Goal: Task Accomplishment & Management: Manage account settings

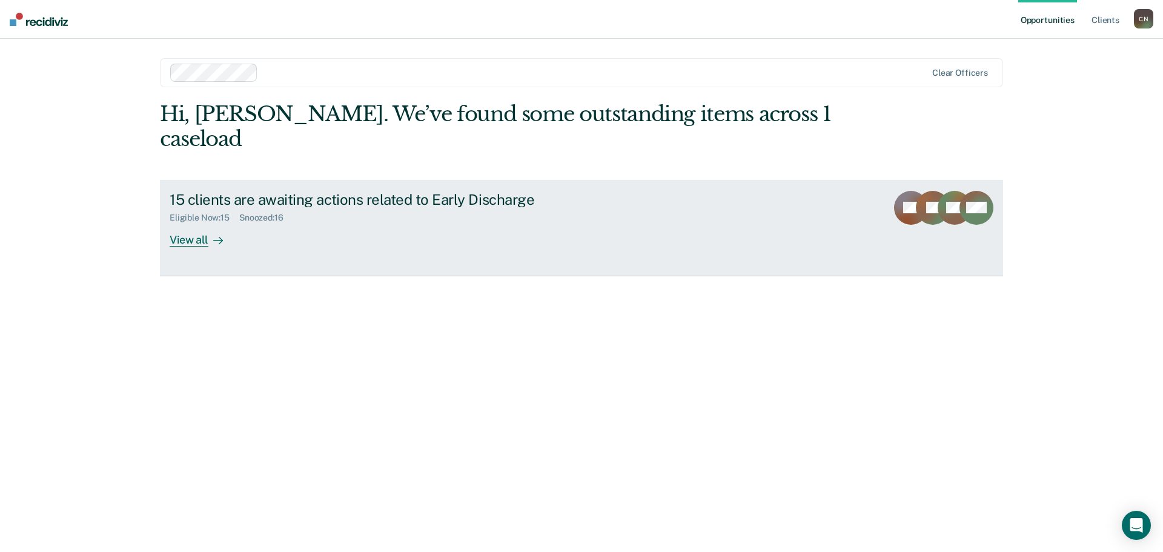
click at [179, 223] on div "View all" at bounding box center [204, 235] width 68 height 24
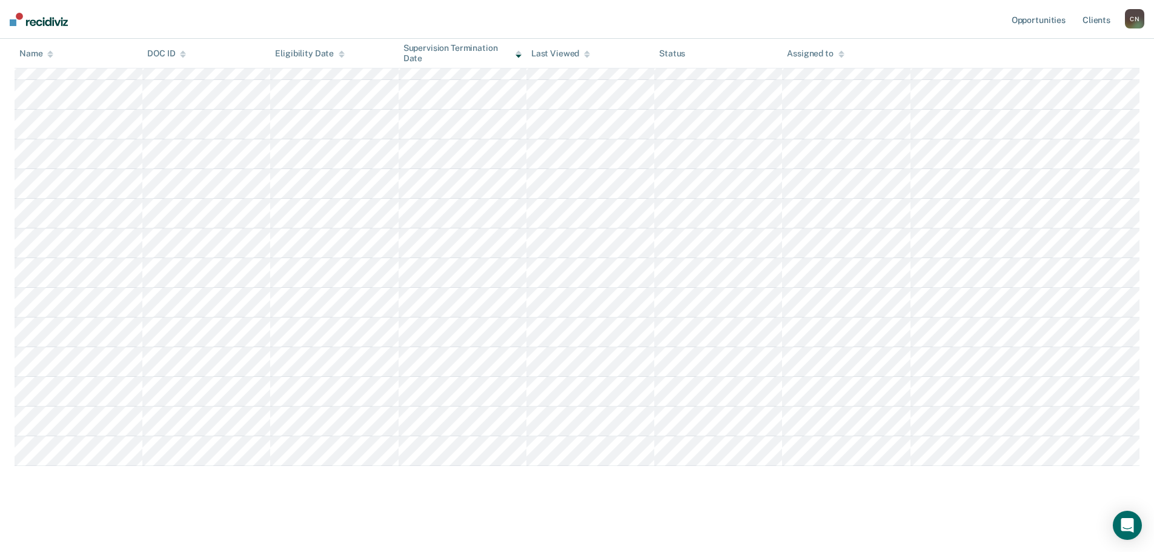
scroll to position [208, 0]
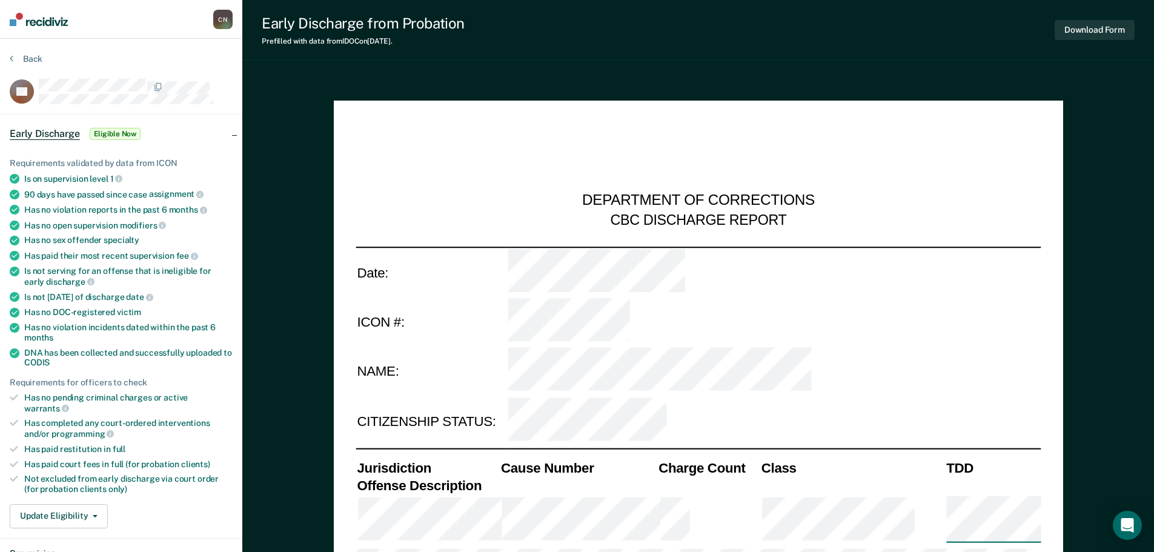
type textarea "x"
click at [22, 56] on button "Back" at bounding box center [26, 58] width 33 height 11
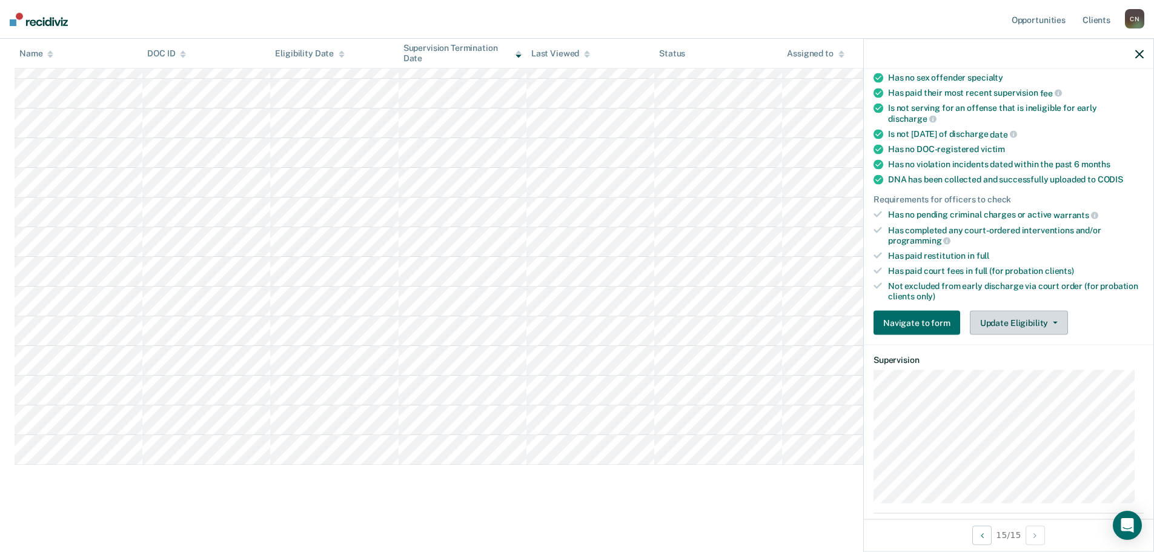
scroll to position [167, 0]
click at [1038, 326] on button "Update Eligibility" at bounding box center [1019, 323] width 98 height 24
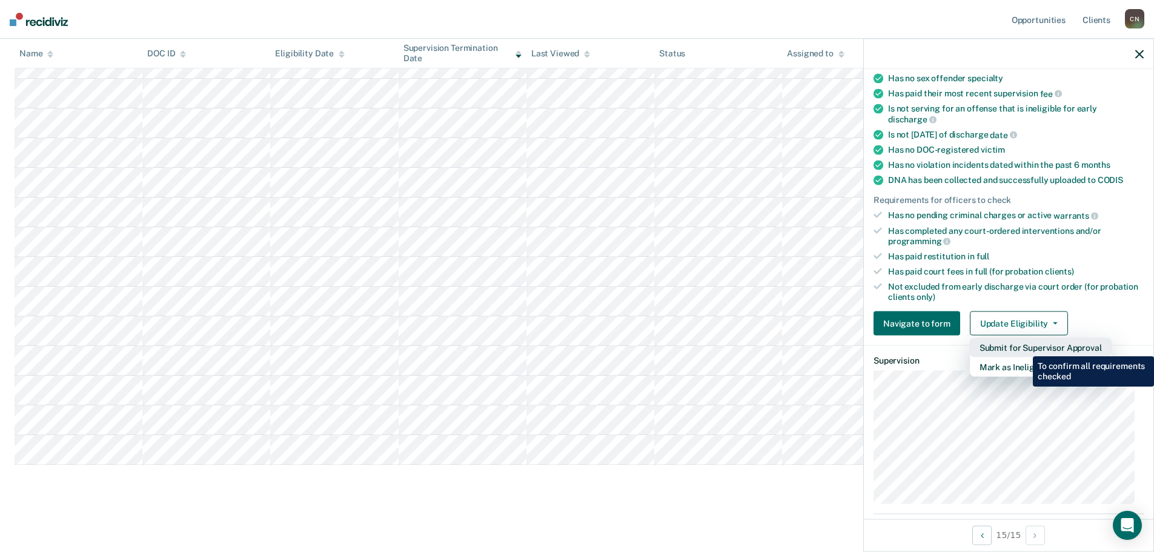
click at [1024, 347] on button "Submit for Supervisor Approval" at bounding box center [1041, 347] width 142 height 19
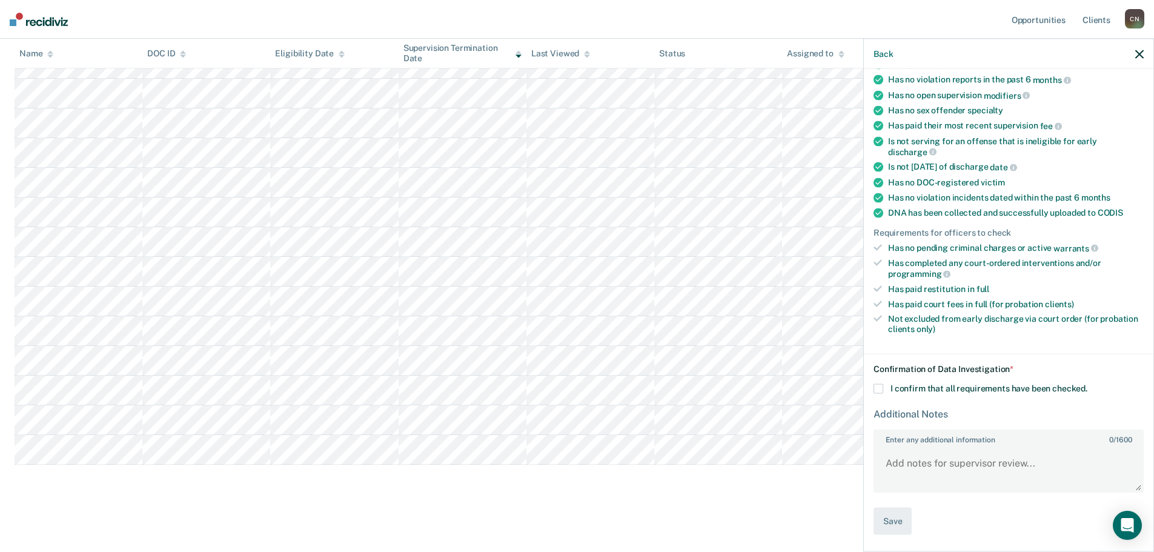
scroll to position [133, 0]
click at [880, 383] on div "Confirmation of Data Investigation * I confirm that all requirements have been …" at bounding box center [1009, 450] width 270 height 171
click at [878, 388] on span at bounding box center [879, 390] width 10 height 10
click at [1087, 385] on input "I confirm that all requirements have been checked." at bounding box center [1087, 385] width 0 height 0
click at [910, 464] on textarea "Enter any additional information 0 / 1600" at bounding box center [1009, 470] width 268 height 45
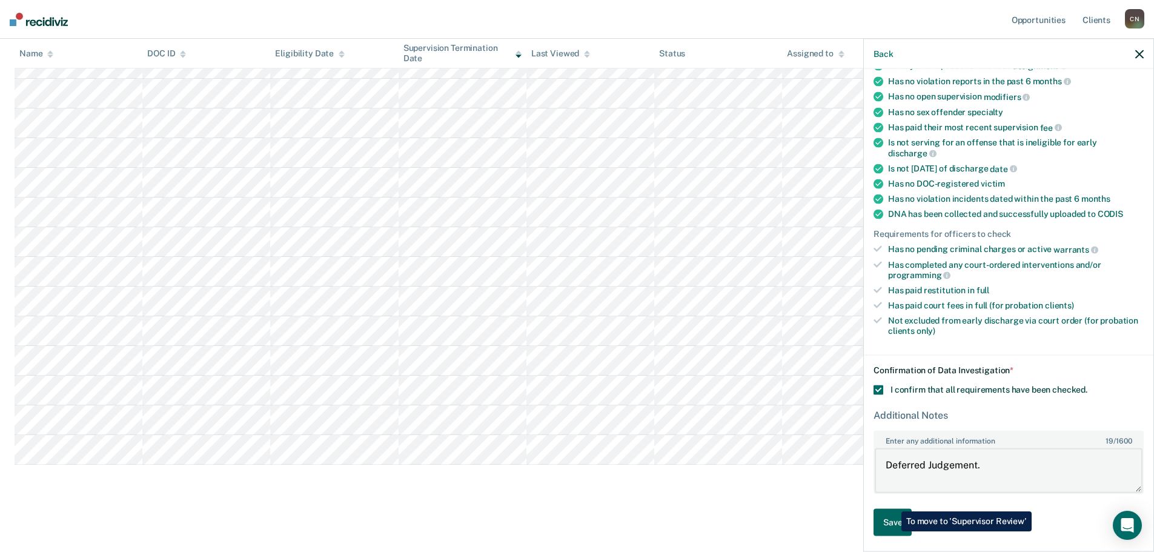
type textarea "Deferred Judgement."
click at [892, 531] on button "Save" at bounding box center [893, 522] width 38 height 27
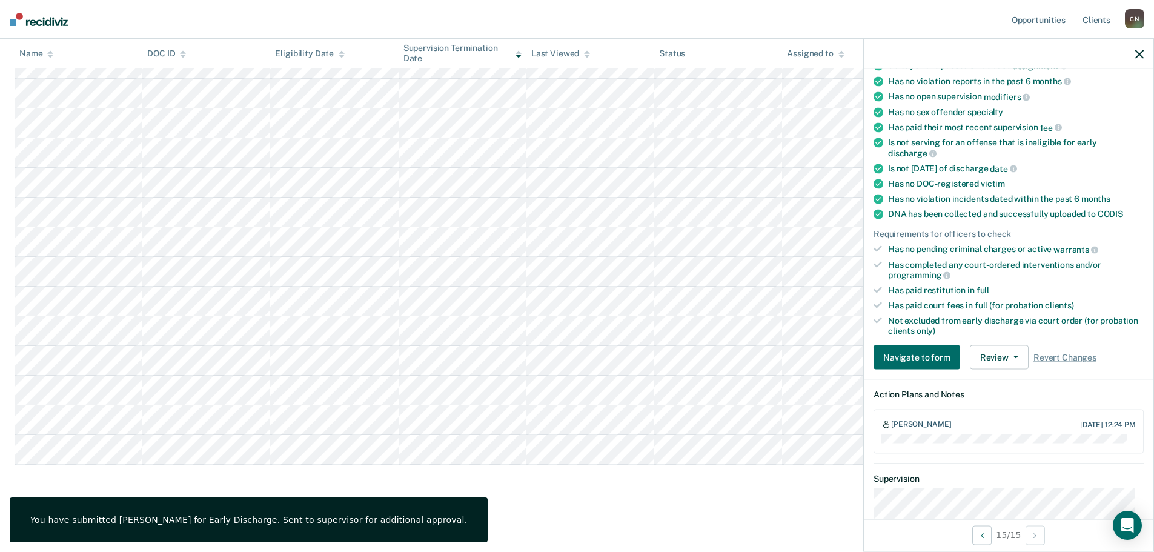
click at [1140, 58] on icon "button" at bounding box center [1139, 54] width 8 height 8
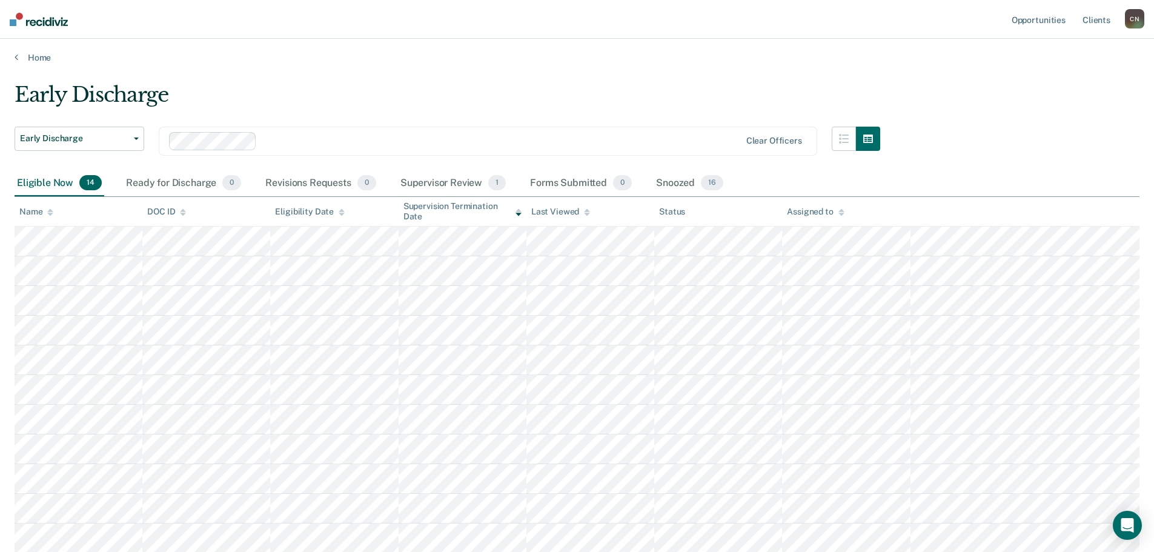
scroll to position [0, 0]
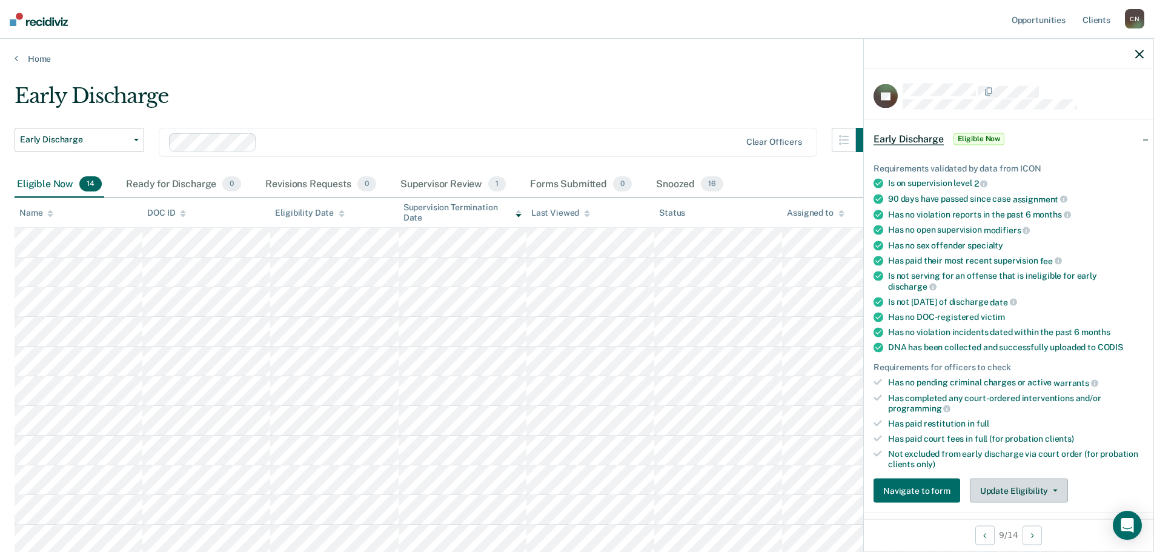
click at [1038, 482] on button "Update Eligibility" at bounding box center [1019, 491] width 98 height 24
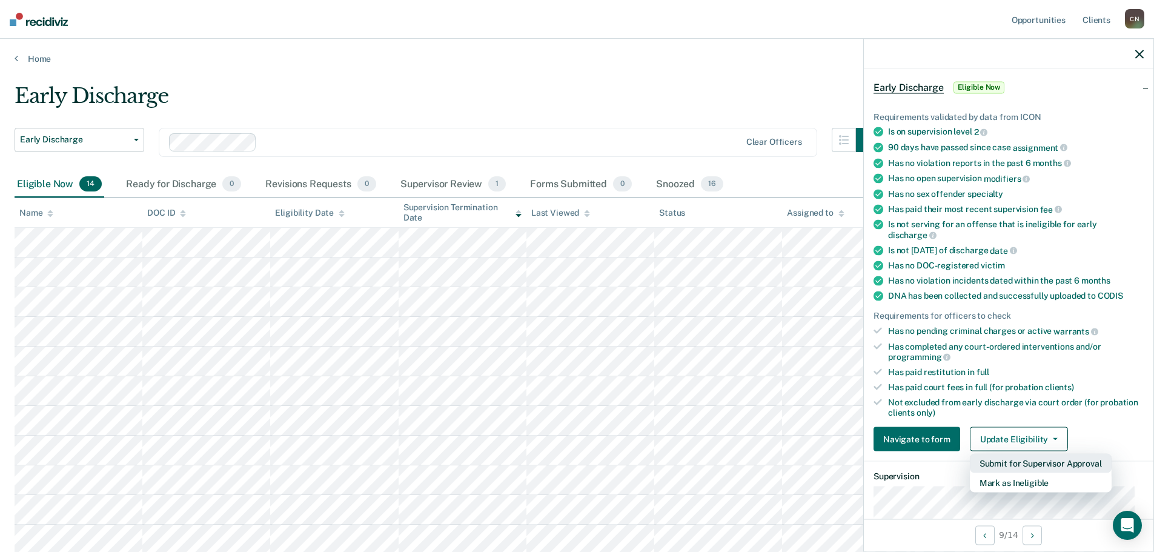
scroll to position [65, 0]
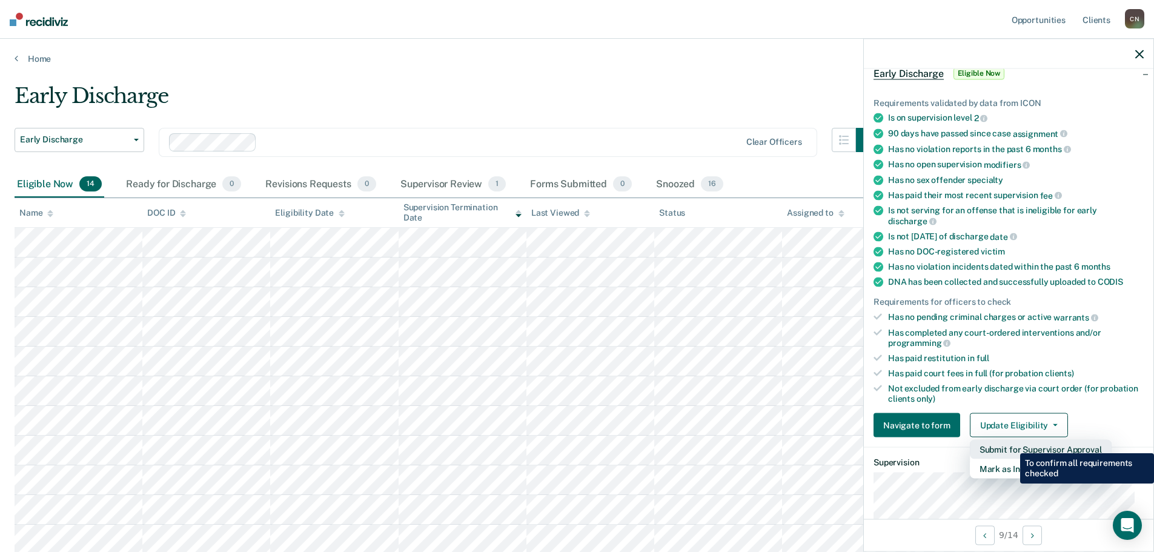
click at [1011, 444] on button "Submit for Supervisor Approval" at bounding box center [1041, 449] width 142 height 19
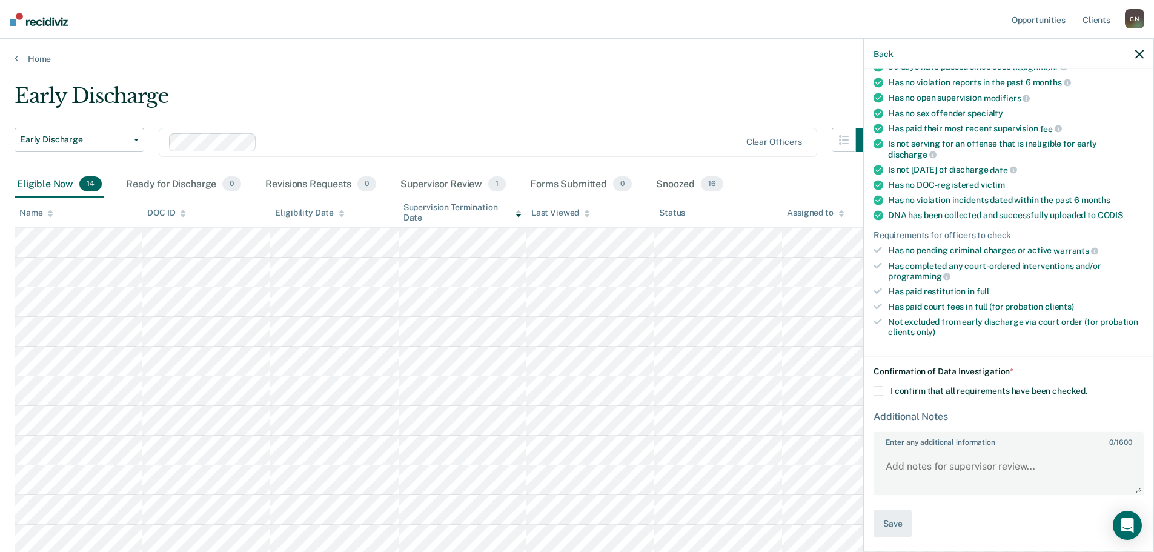
scroll to position [133, 0]
click at [885, 400] on div "Confirmation of Data Investigation * I confirm that all requirements have been …" at bounding box center [1009, 450] width 270 height 171
click at [885, 389] on label "I confirm that all requirements have been checked." at bounding box center [1009, 390] width 270 height 10
click at [1087, 385] on input "I confirm that all requirements have been checked." at bounding box center [1087, 385] width 0 height 0
click at [888, 522] on button "Save" at bounding box center [893, 522] width 38 height 27
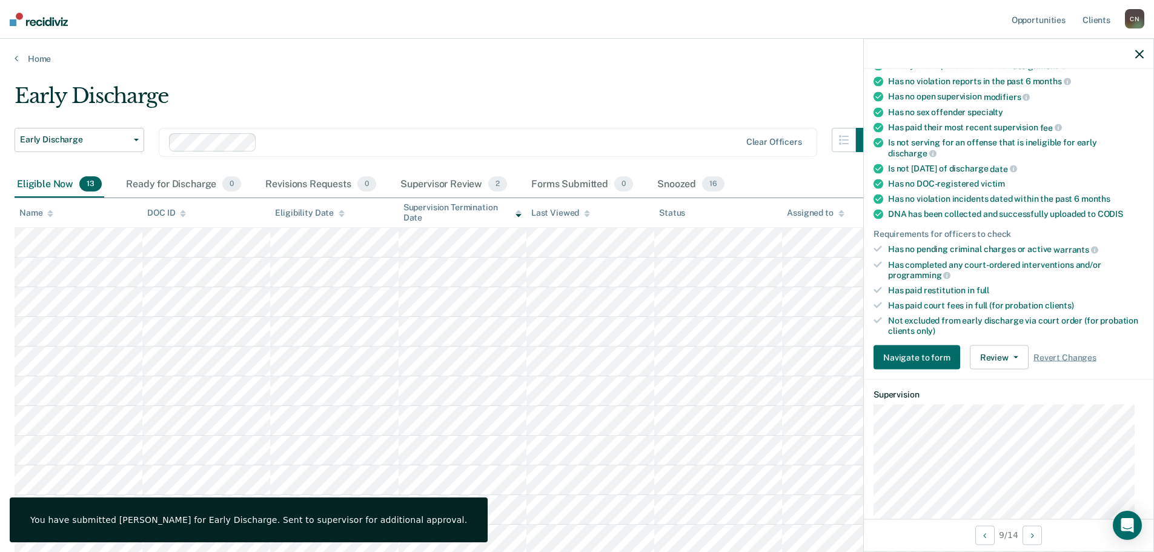
click at [1143, 53] on div at bounding box center [1009, 54] width 290 height 30
click at [1138, 51] on icon "button" at bounding box center [1139, 54] width 8 height 8
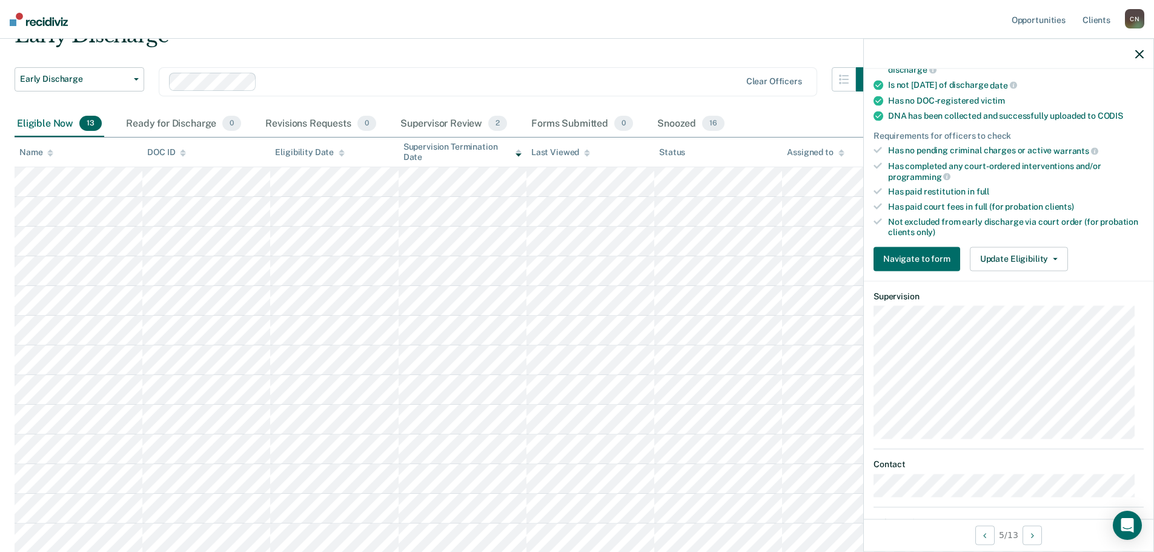
scroll to position [303, 0]
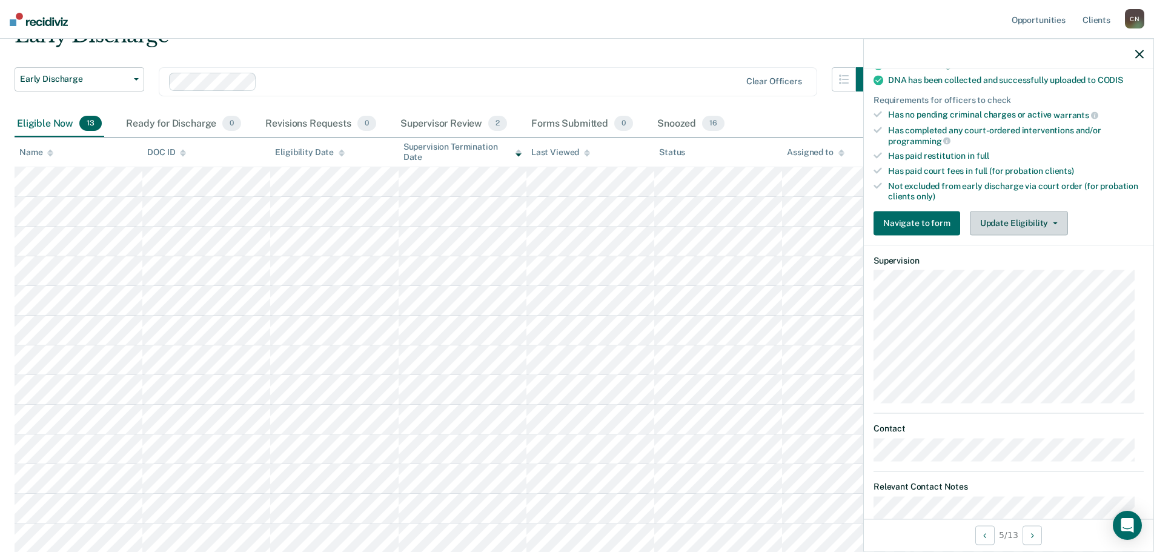
click at [1027, 226] on button "Update Eligibility" at bounding box center [1019, 223] width 98 height 24
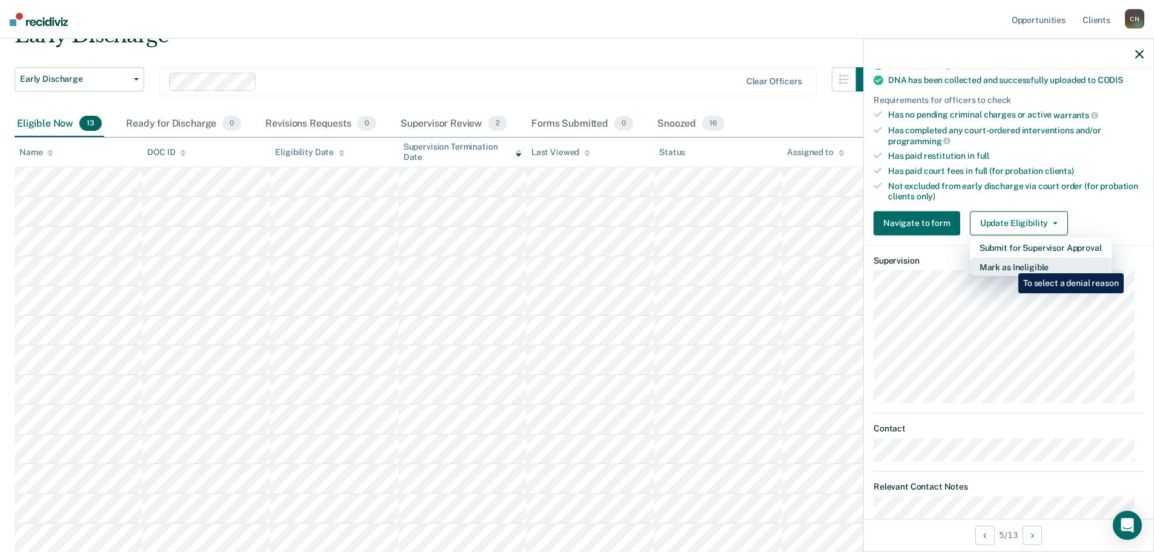
click at [1009, 264] on button "Mark as Ineligible" at bounding box center [1041, 266] width 142 height 19
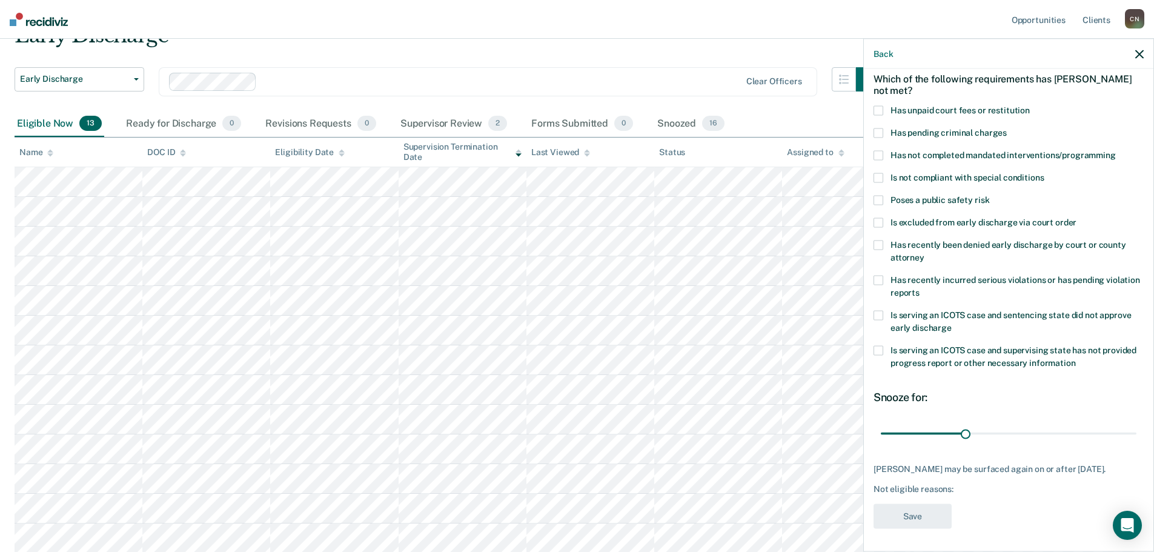
click at [877, 314] on span at bounding box center [879, 316] width 10 height 10
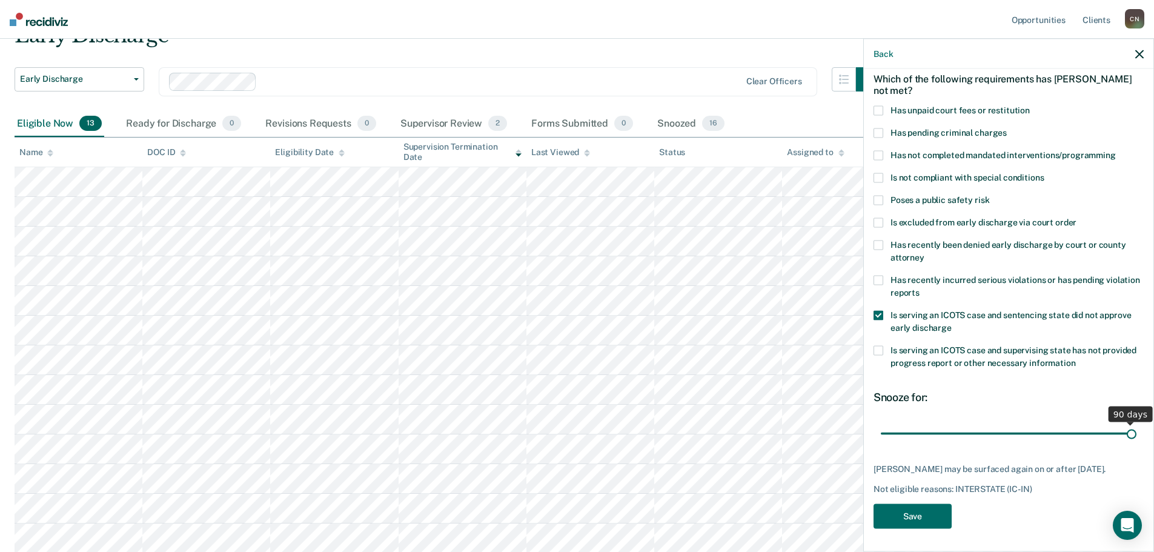
drag, startPoint x: 964, startPoint y: 432, endPoint x: 1163, endPoint y: 432, distance: 198.1
type input "90"
click at [1137, 432] on input "range" at bounding box center [1009, 433] width 256 height 21
click at [906, 511] on button "Save" at bounding box center [913, 516] width 78 height 25
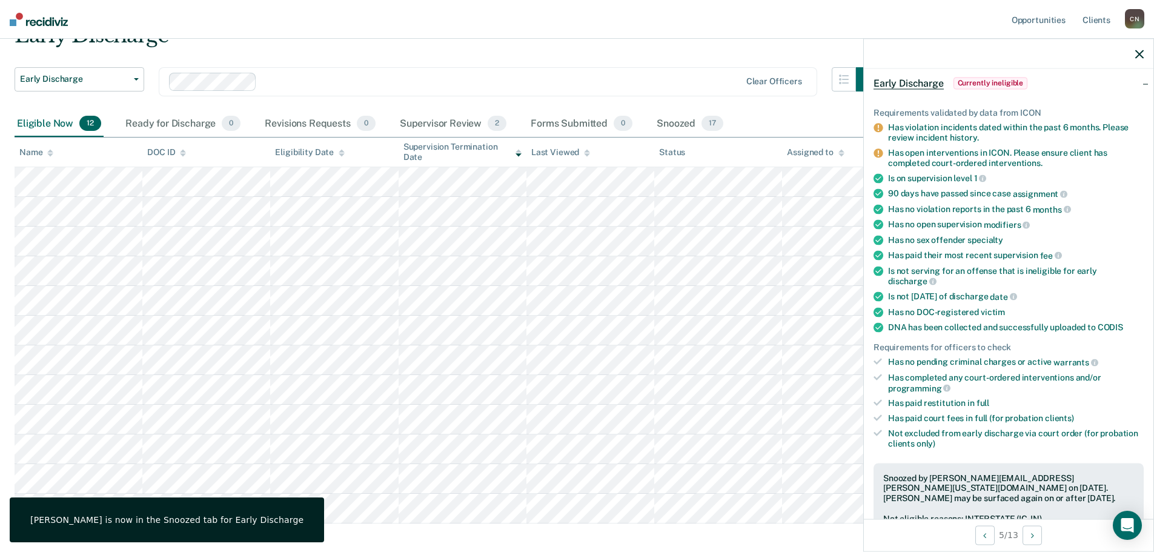
click at [1139, 52] on icon "button" at bounding box center [1139, 54] width 8 height 8
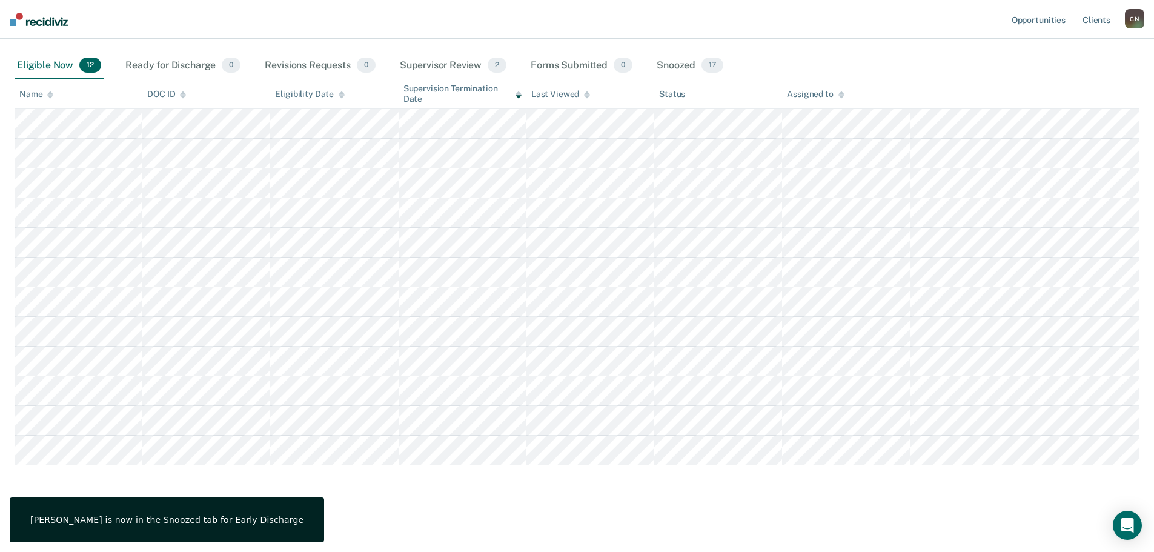
scroll to position [119, 0]
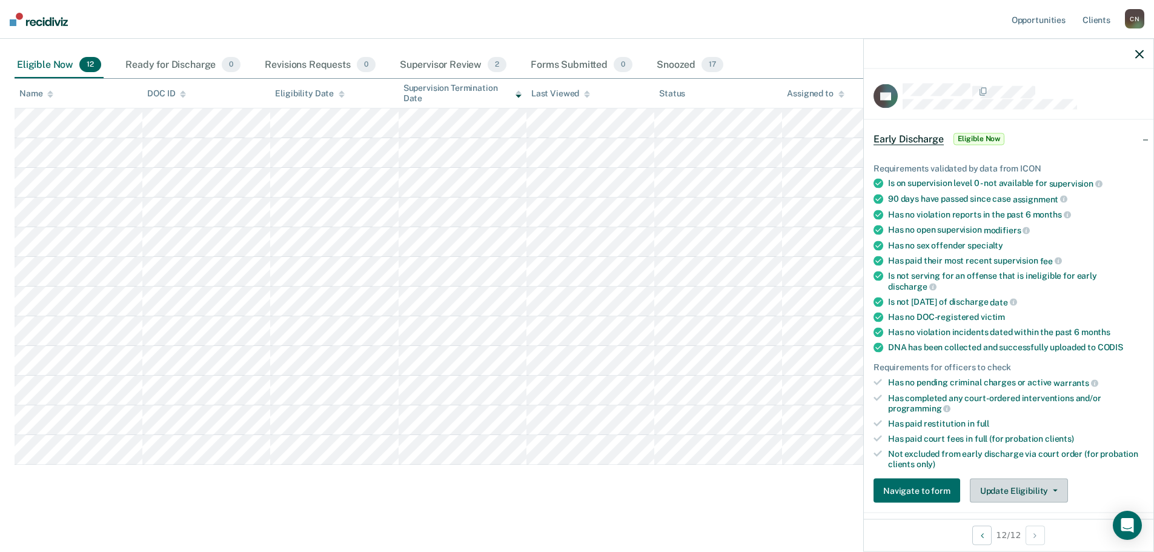
click at [1009, 493] on button "Update Eligibility" at bounding box center [1019, 491] width 98 height 24
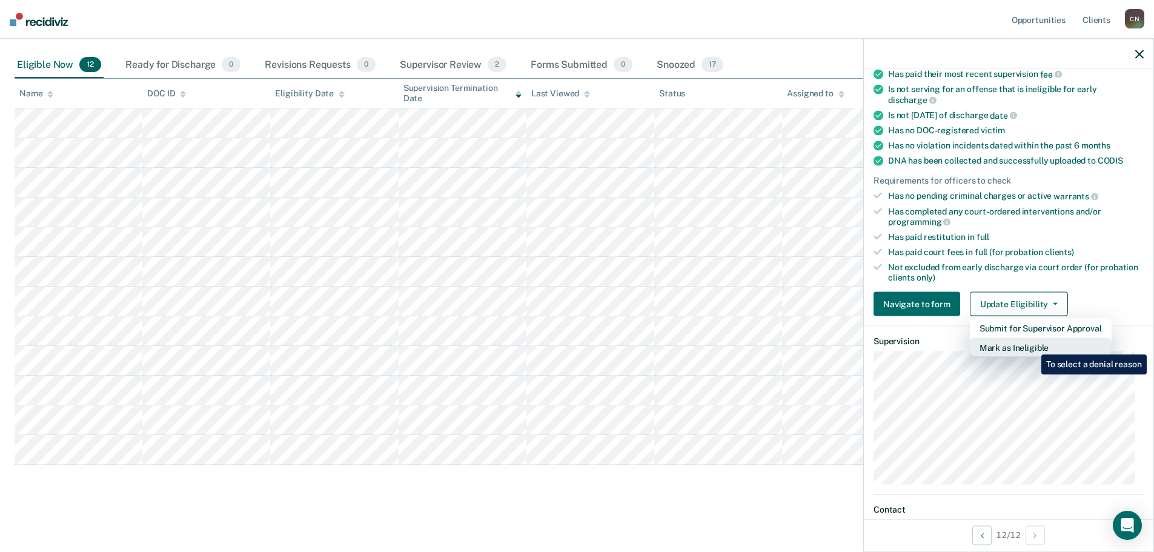
click at [1032, 345] on button "Mark as Ineligible" at bounding box center [1041, 347] width 142 height 19
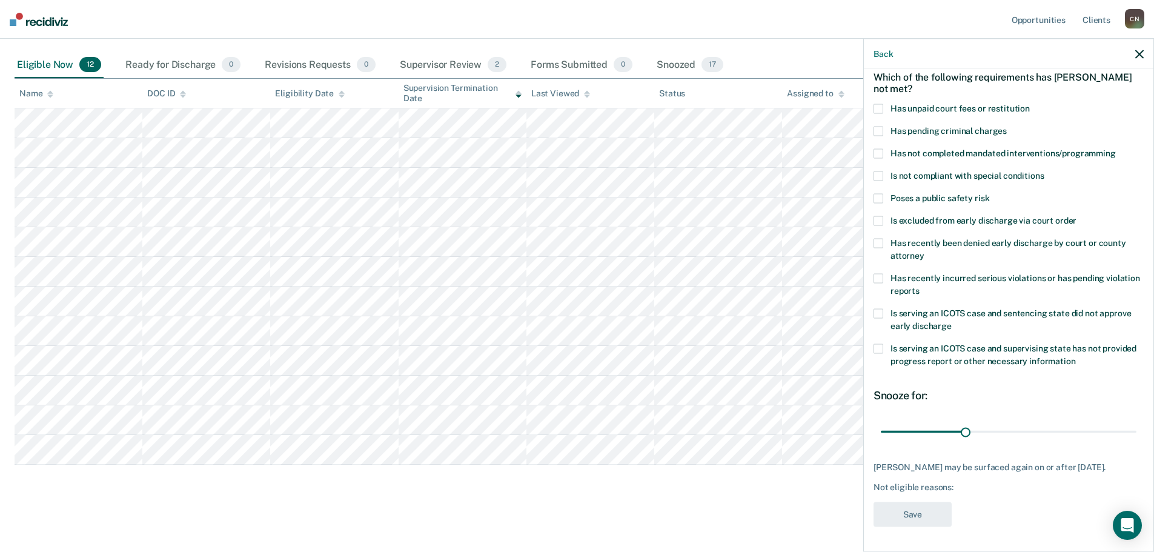
click at [881, 104] on span at bounding box center [879, 109] width 10 height 10
click at [898, 515] on button "Save" at bounding box center [913, 514] width 78 height 25
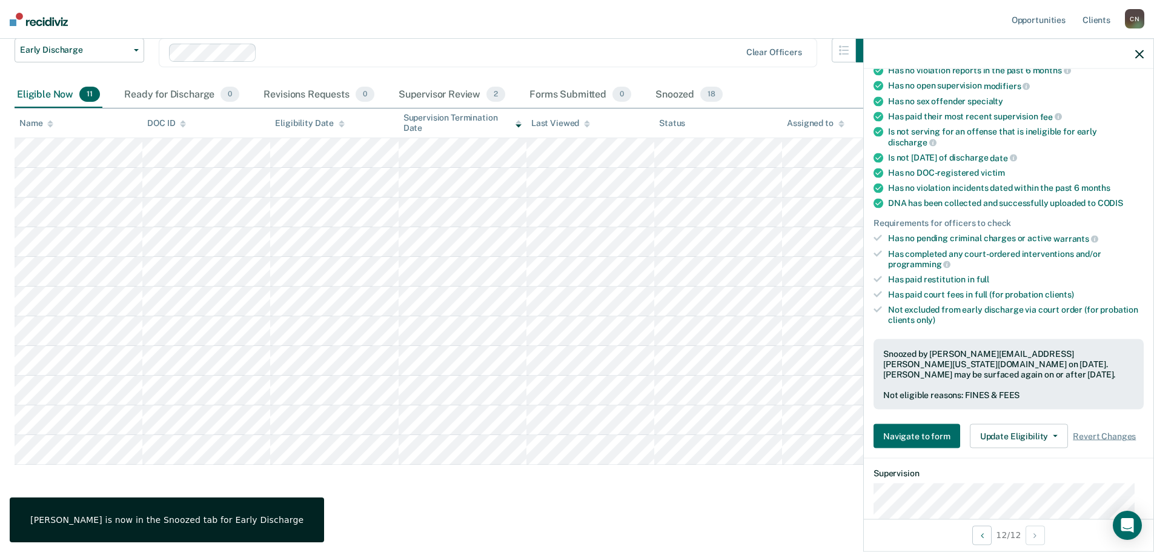
scroll to position [303, 0]
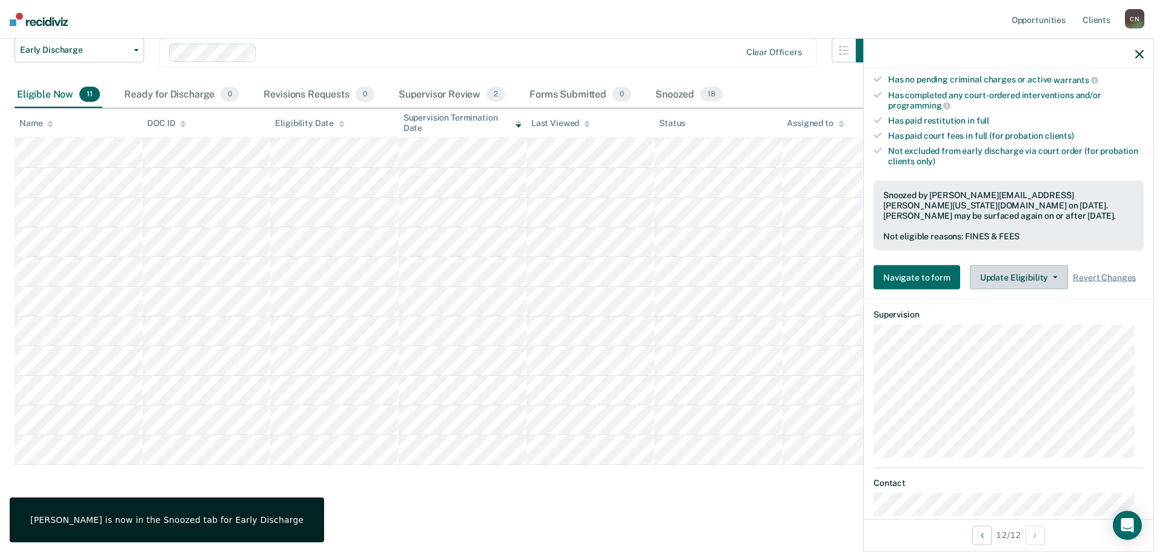
click at [999, 270] on button "Update Eligibility" at bounding box center [1019, 277] width 98 height 24
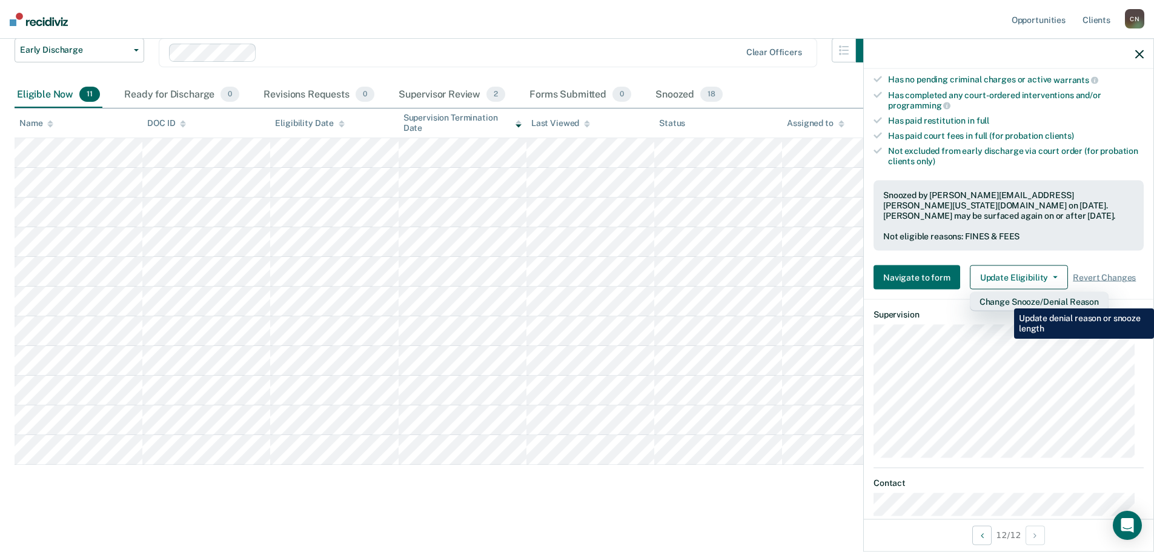
click at [1005, 299] on button "Change Snooze/Denial Reason" at bounding box center [1039, 301] width 139 height 19
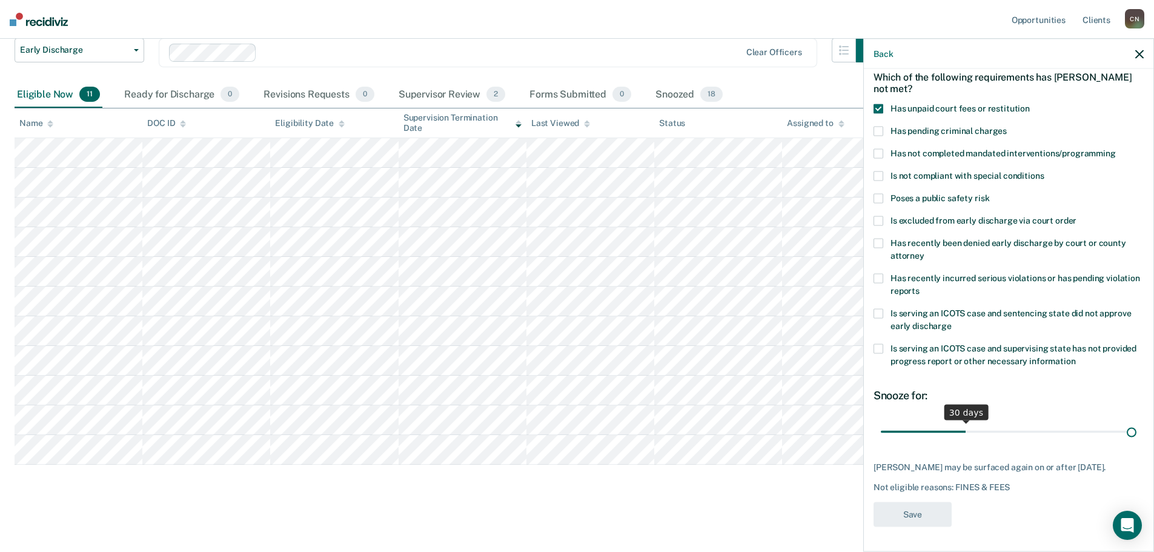
scroll to position [66, 0]
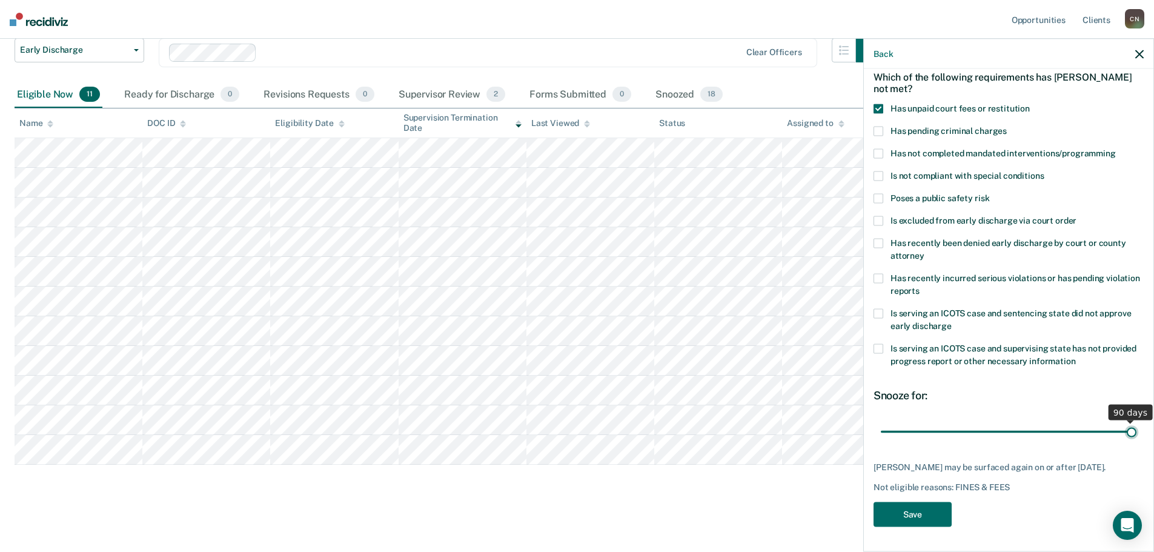
drag, startPoint x: 964, startPoint y: 425, endPoint x: 1163, endPoint y: 425, distance: 198.7
type input "90"
click at [1137, 425] on input "range" at bounding box center [1009, 431] width 256 height 21
click at [933, 517] on button "Save" at bounding box center [913, 514] width 78 height 25
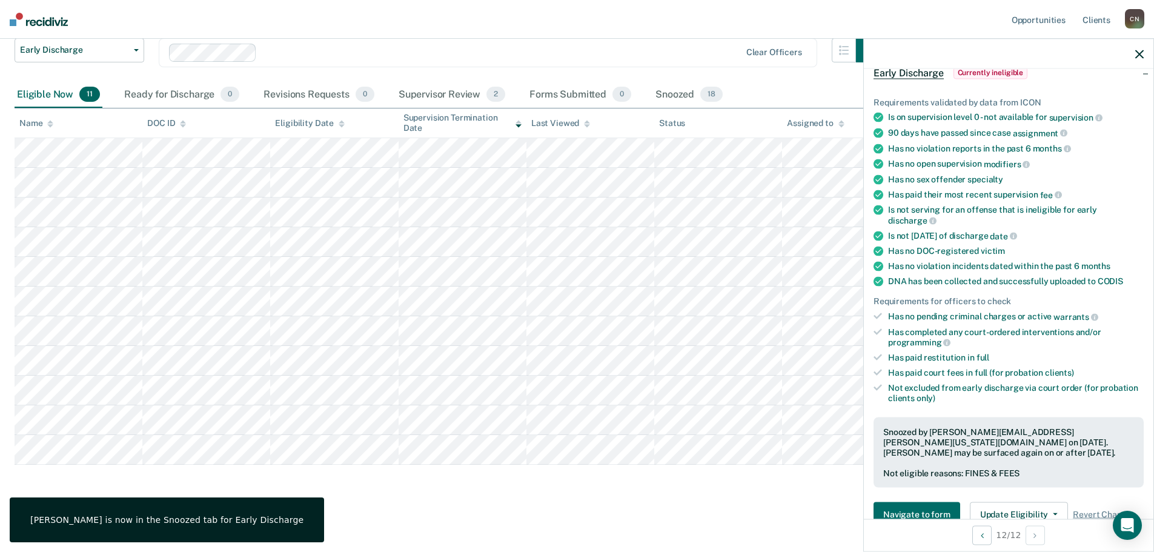
click at [1140, 55] on icon "button" at bounding box center [1139, 54] width 8 height 8
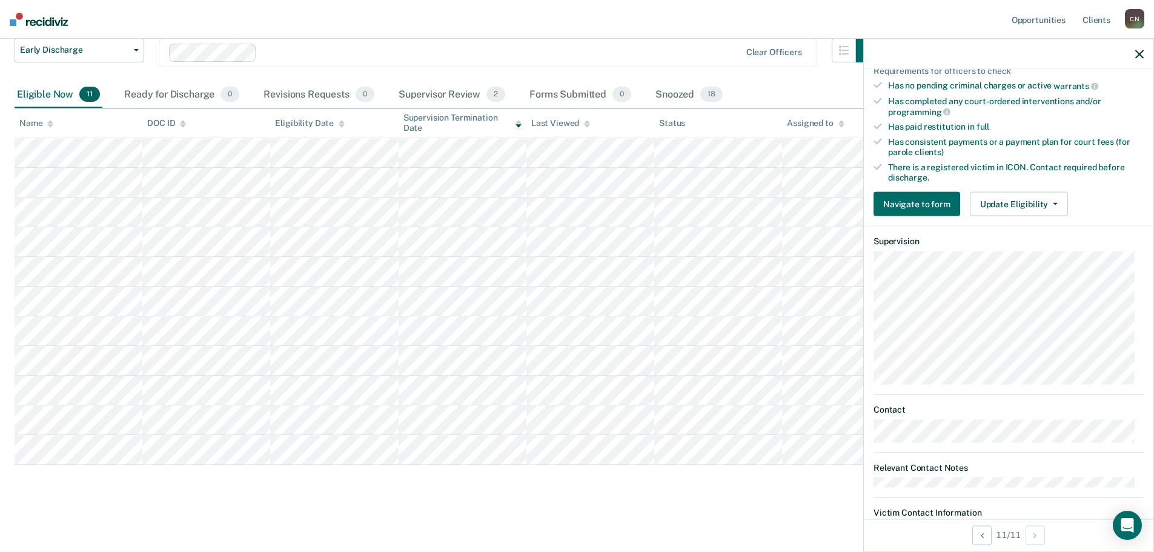
scroll to position [364, 0]
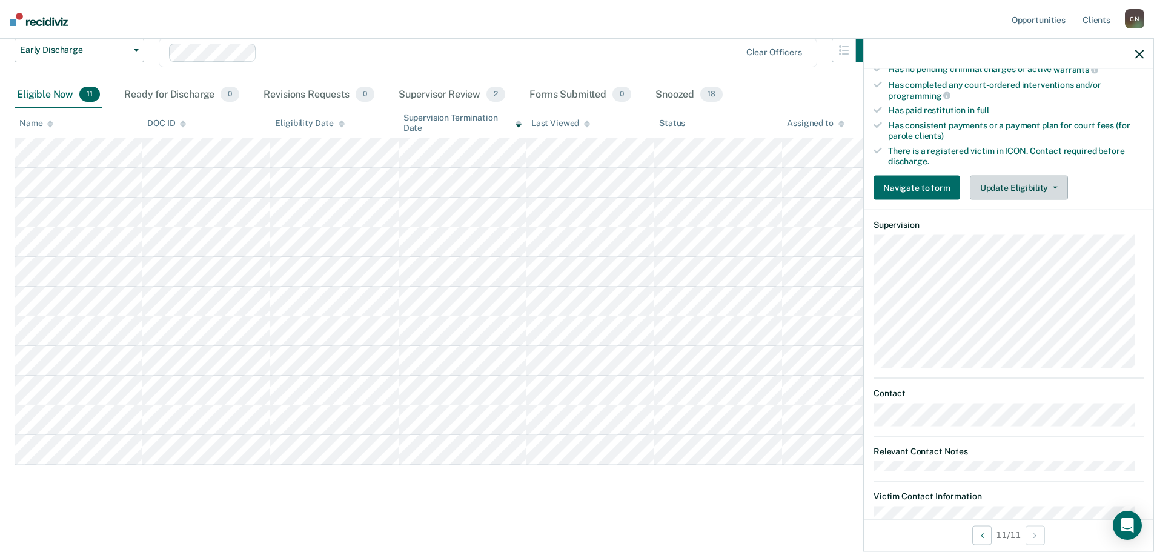
click at [1011, 188] on button "Update Eligibility" at bounding box center [1019, 188] width 98 height 24
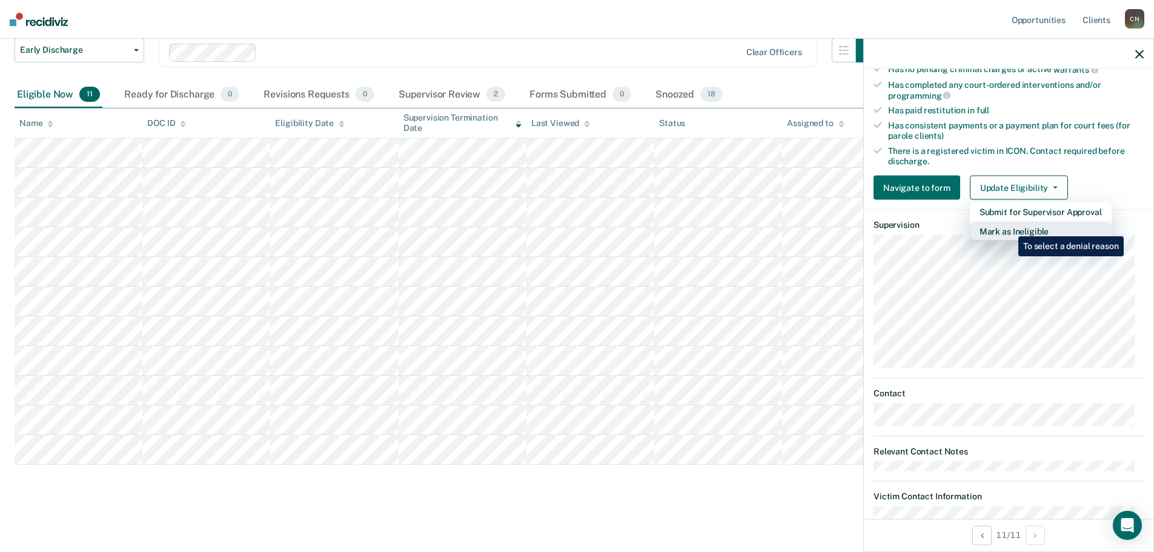
click at [1009, 227] on button "Mark as Ineligible" at bounding box center [1041, 231] width 142 height 19
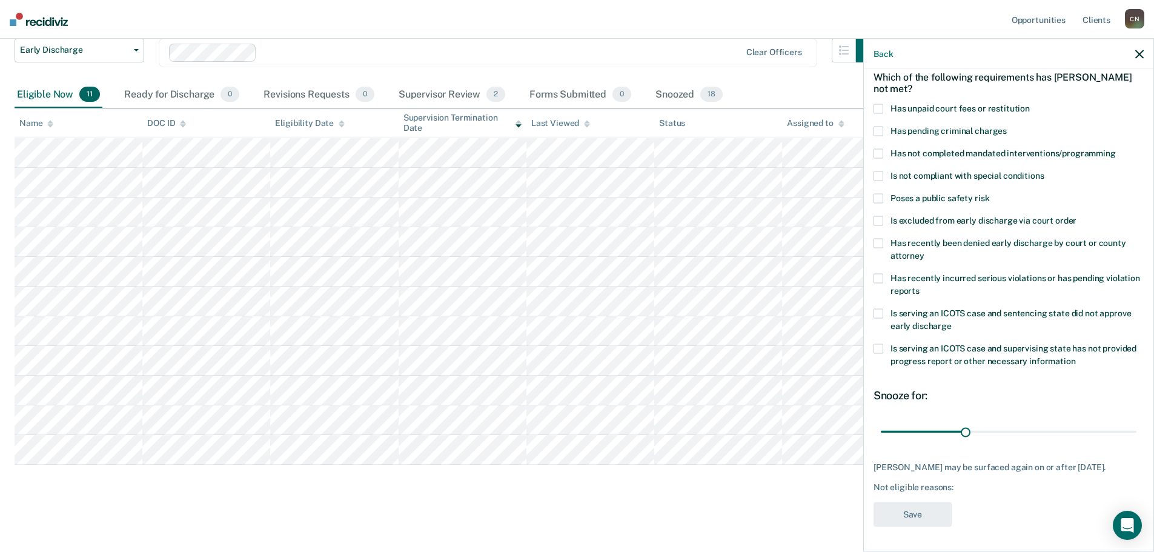
scroll to position [66, 0]
click at [878, 104] on span at bounding box center [879, 109] width 10 height 10
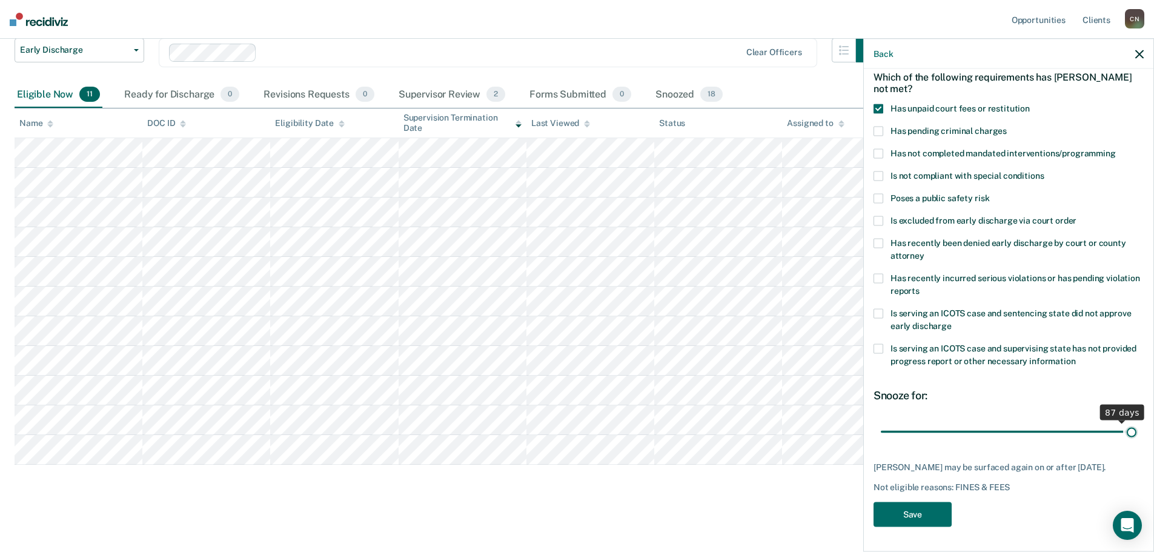
drag, startPoint x: 964, startPoint y: 425, endPoint x: 1163, endPoint y: 425, distance: 198.1
type input "90"
click at [1137, 425] on input "range" at bounding box center [1009, 431] width 256 height 21
click at [891, 509] on button "Save" at bounding box center [913, 514] width 78 height 25
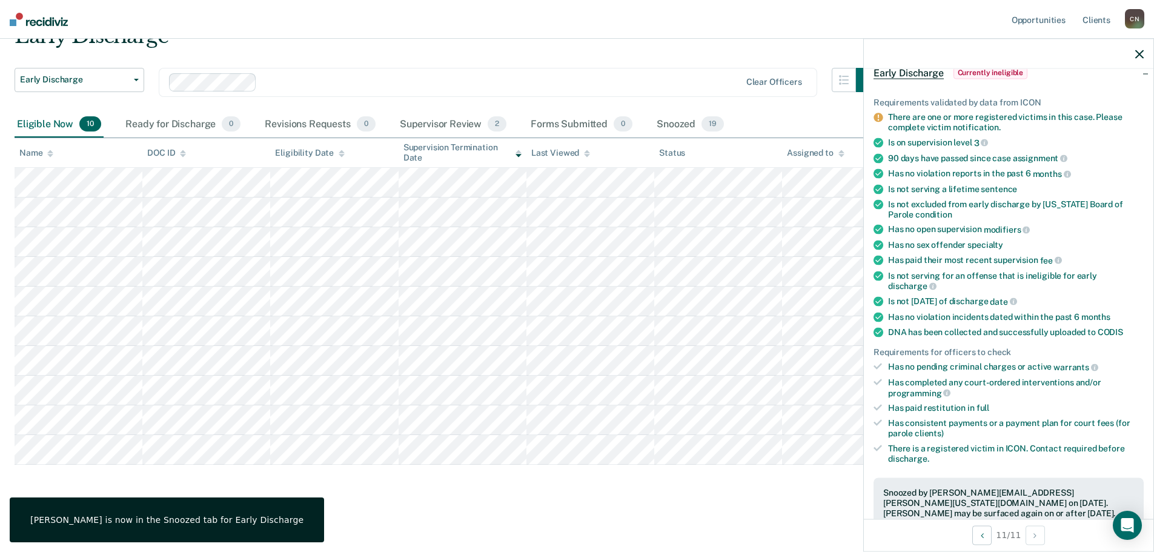
click at [1136, 58] on icon "button" at bounding box center [1139, 54] width 8 height 8
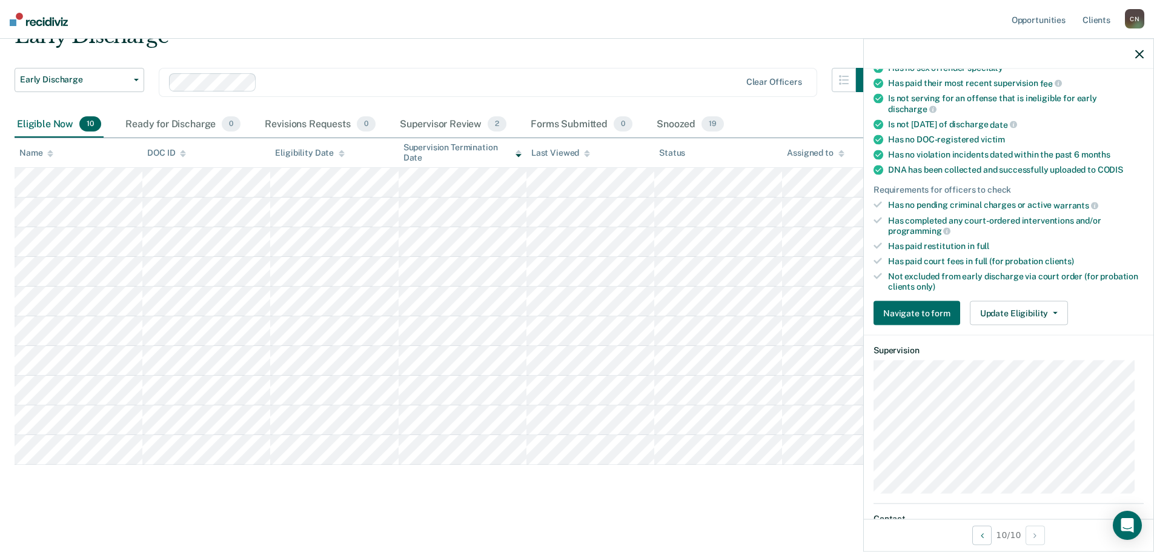
scroll to position [182, 0]
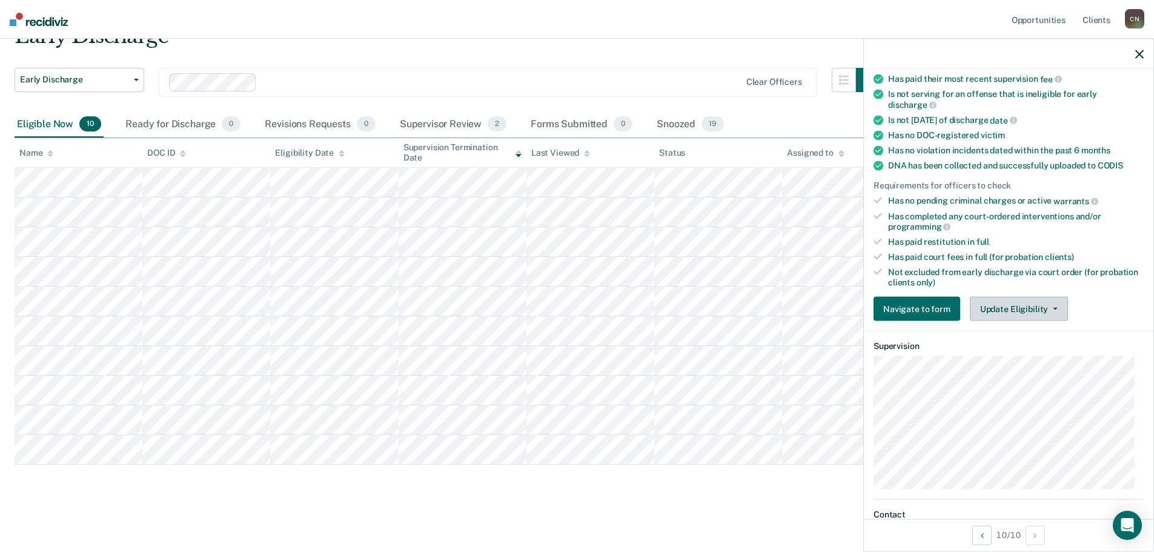
click at [1008, 305] on button "Update Eligibility" at bounding box center [1019, 309] width 98 height 24
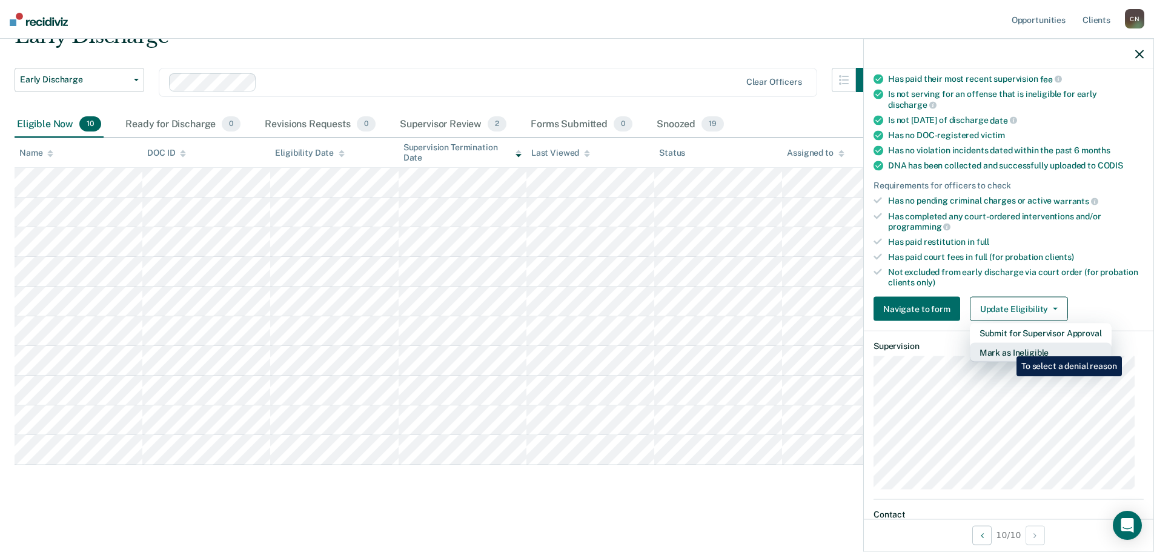
click at [1008, 347] on button "Mark as Ineligible" at bounding box center [1041, 352] width 142 height 19
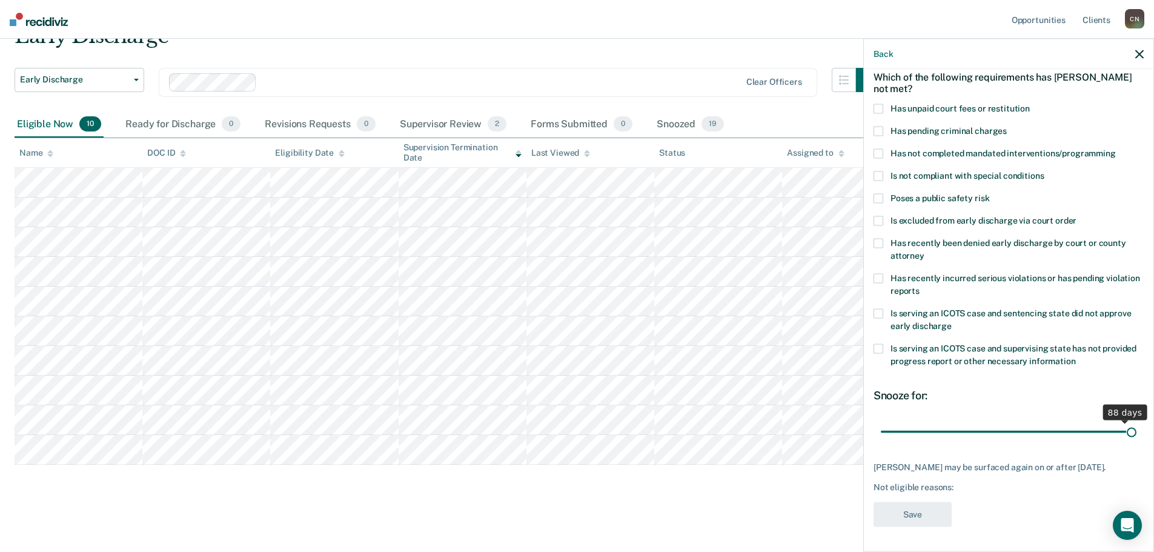
scroll to position [56, 0]
drag, startPoint x: 963, startPoint y: 423, endPoint x: 1144, endPoint y: 424, distance: 180.5
type input "90"
click at [1137, 424] on input "range" at bounding box center [1009, 433] width 256 height 21
click at [883, 113] on label "Has unpaid court fees or restitution" at bounding box center [1009, 112] width 270 height 13
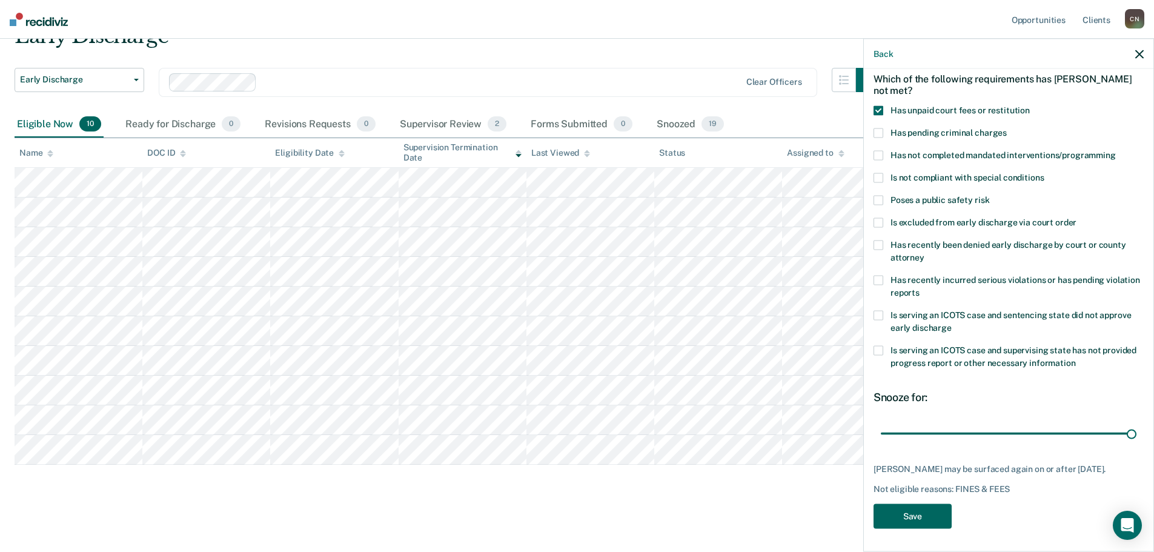
click at [915, 517] on button "Save" at bounding box center [913, 516] width 78 height 25
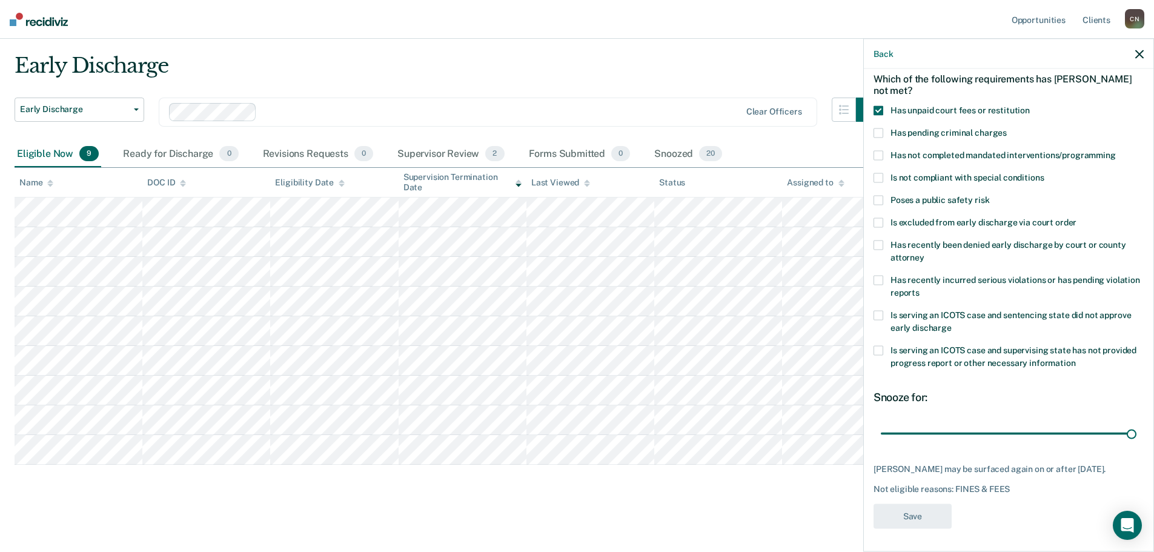
scroll to position [30, 0]
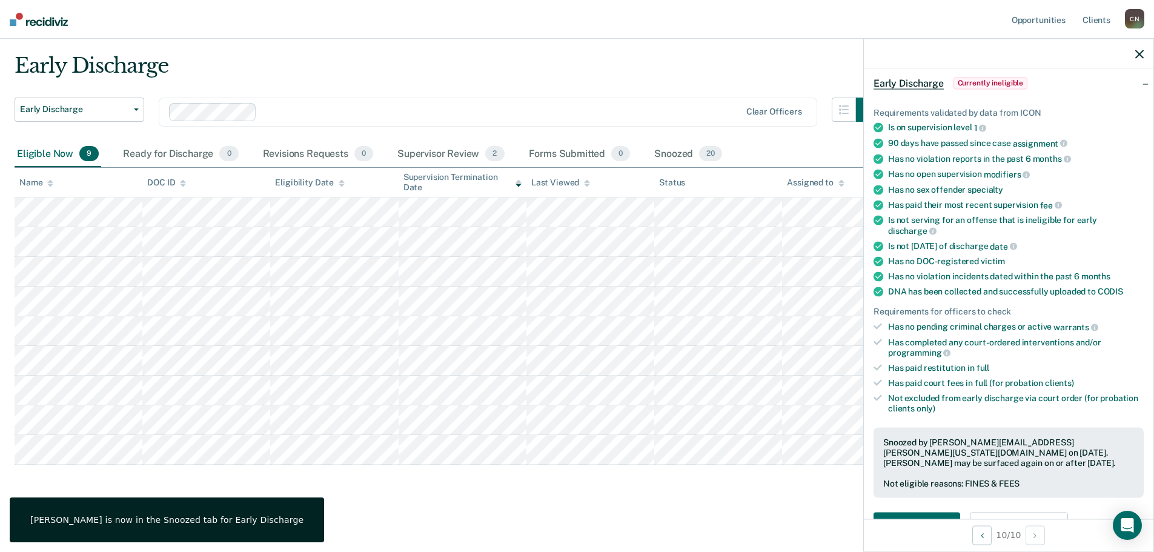
click at [1145, 50] on div at bounding box center [1009, 54] width 290 height 30
click at [1138, 56] on icon "button" at bounding box center [1139, 54] width 8 height 8
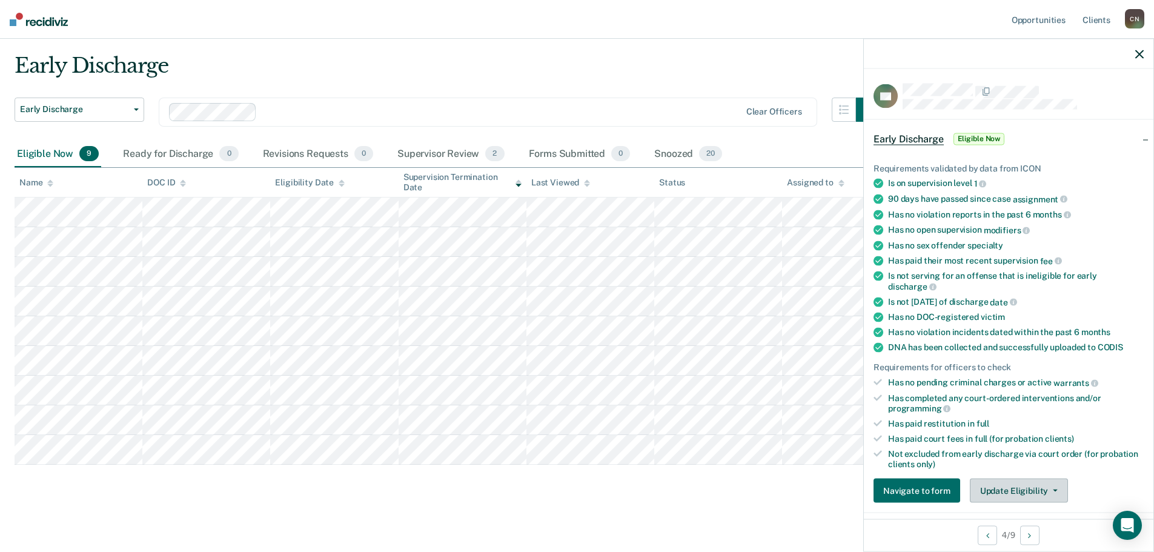
click at [1011, 500] on button "Update Eligibility" at bounding box center [1019, 491] width 98 height 24
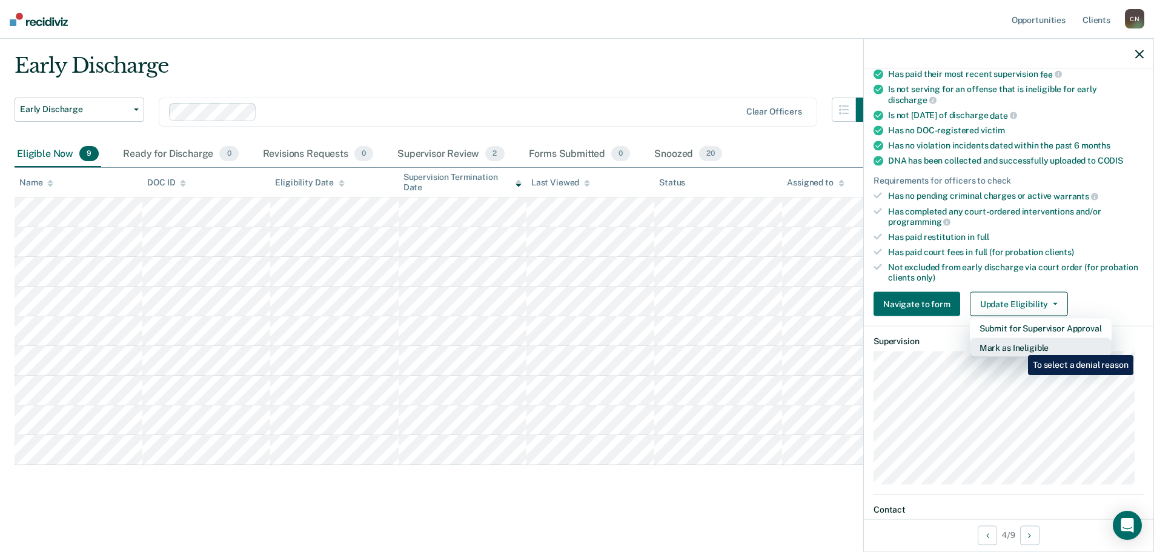
click at [1019, 346] on button "Mark as Ineligible" at bounding box center [1041, 347] width 142 height 19
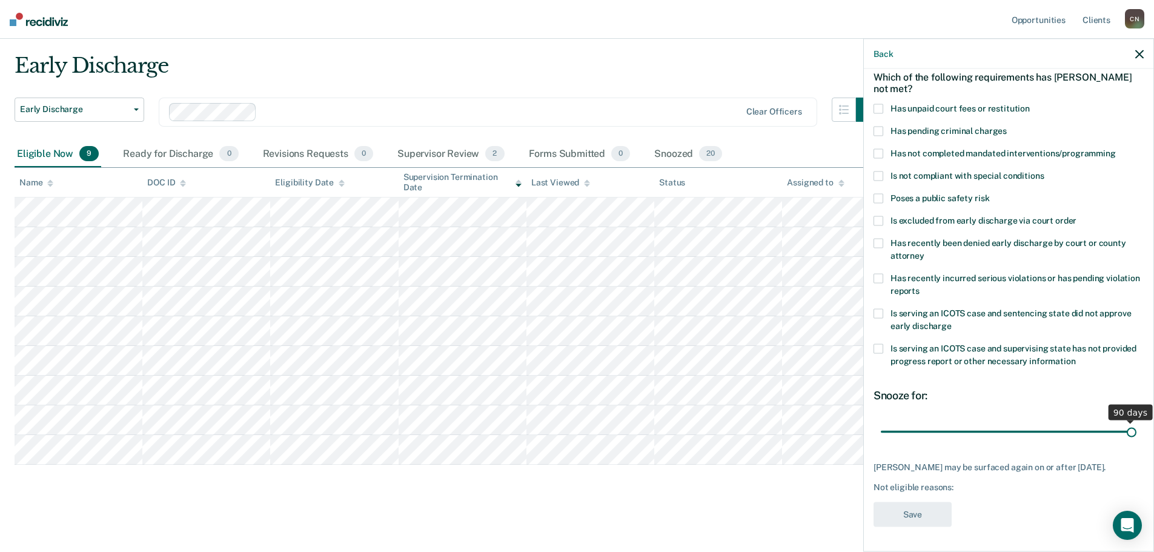
drag, startPoint x: 961, startPoint y: 425, endPoint x: 1163, endPoint y: 434, distance: 201.9
type input "90"
click at [1137, 434] on input "range" at bounding box center [1009, 431] width 256 height 21
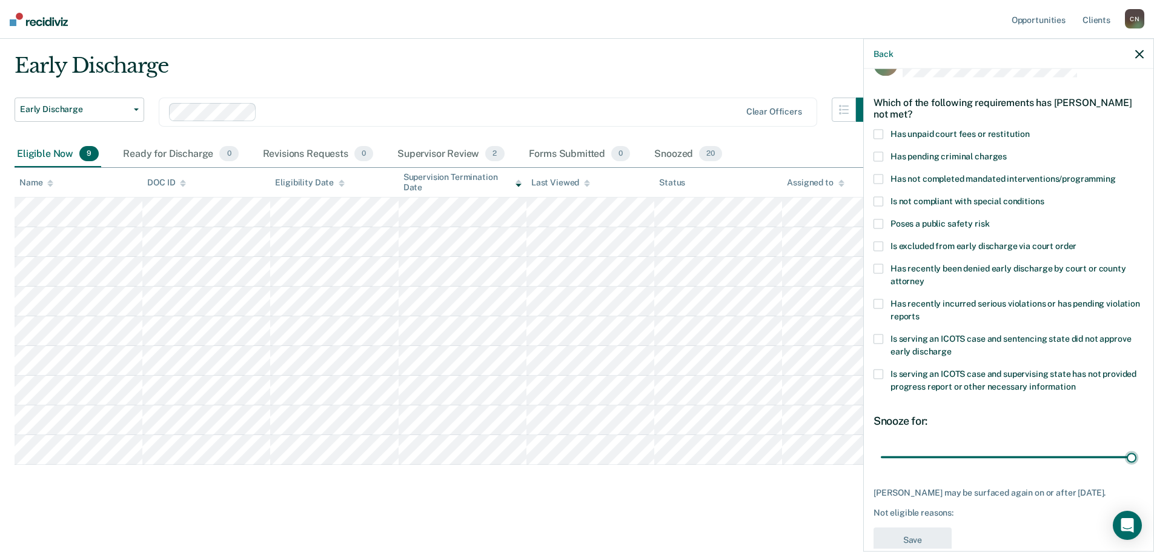
scroll to position [0, 0]
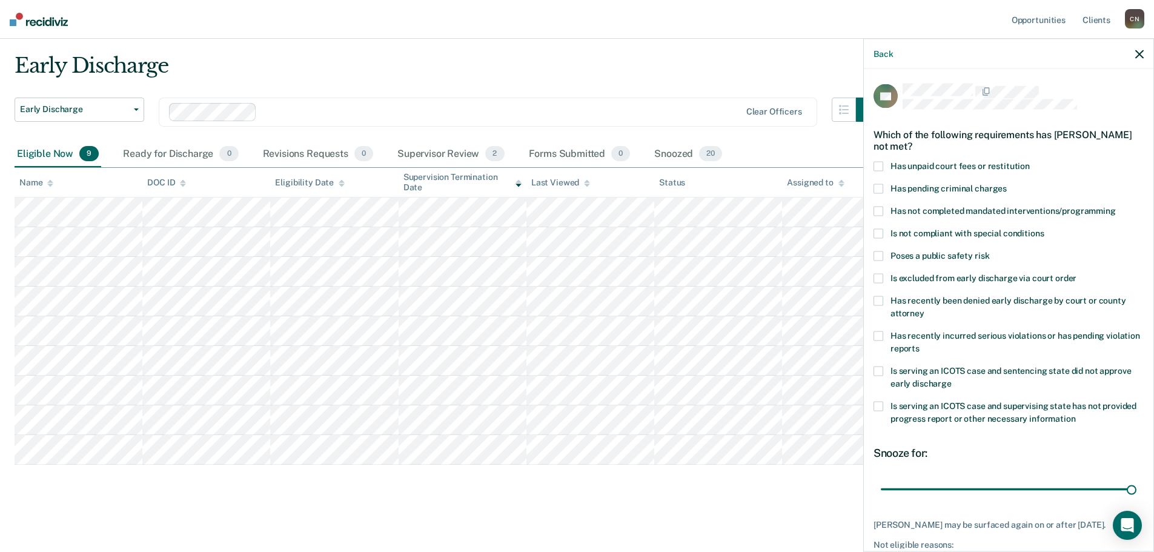
click at [881, 168] on span at bounding box center [879, 167] width 10 height 10
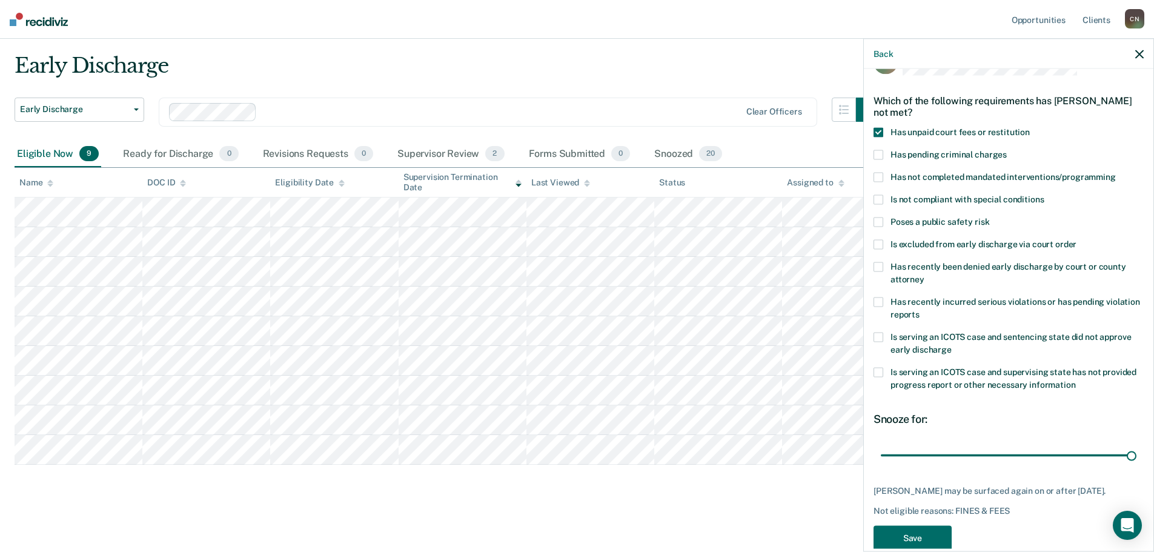
scroll to position [66, 0]
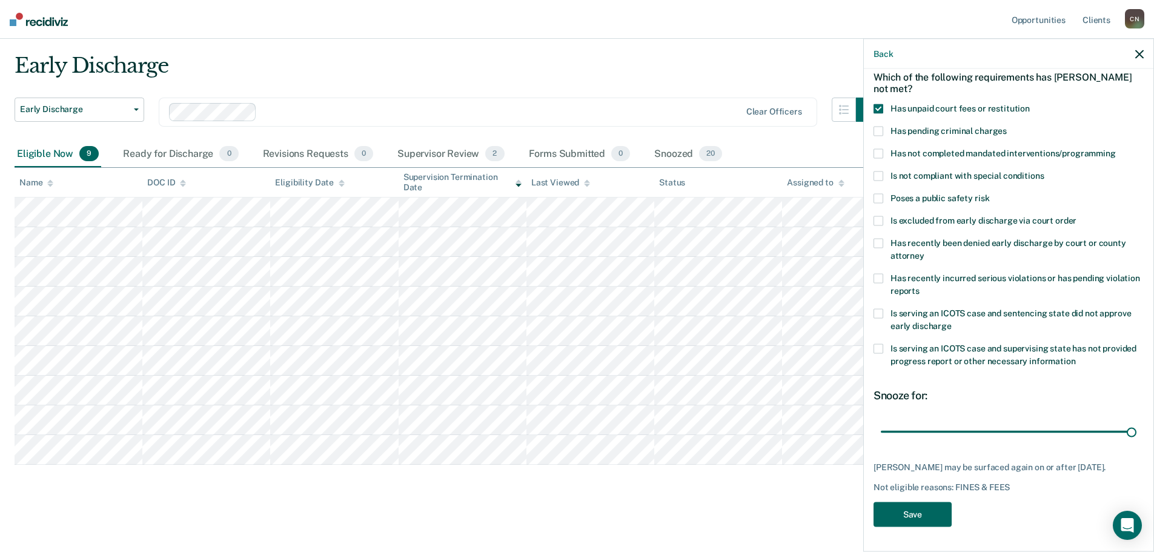
click at [906, 514] on button "Save" at bounding box center [913, 514] width 78 height 25
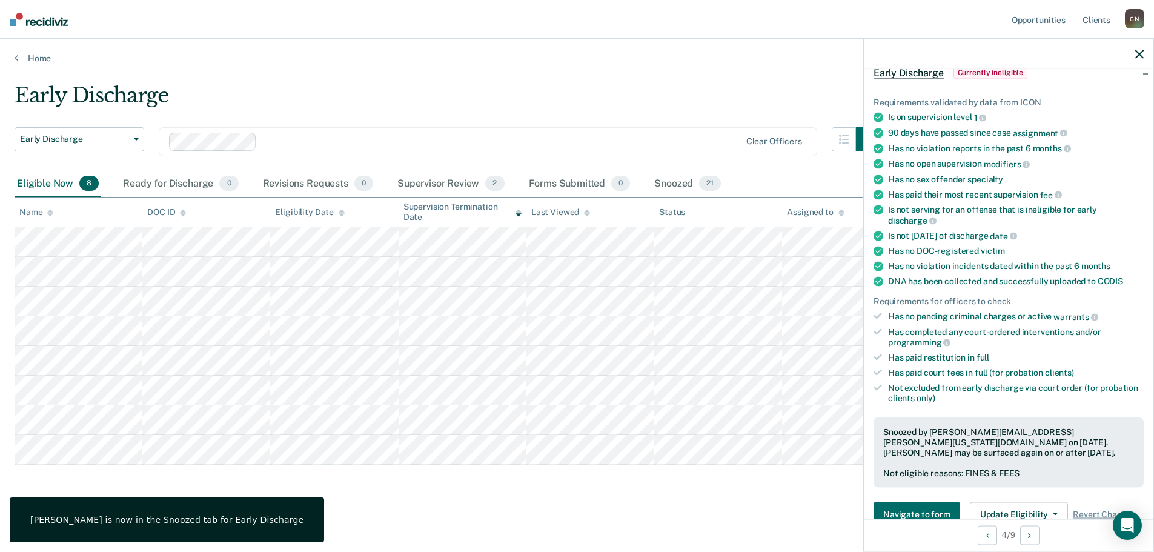
click at [1135, 53] on icon "button" at bounding box center [1139, 54] width 8 height 8
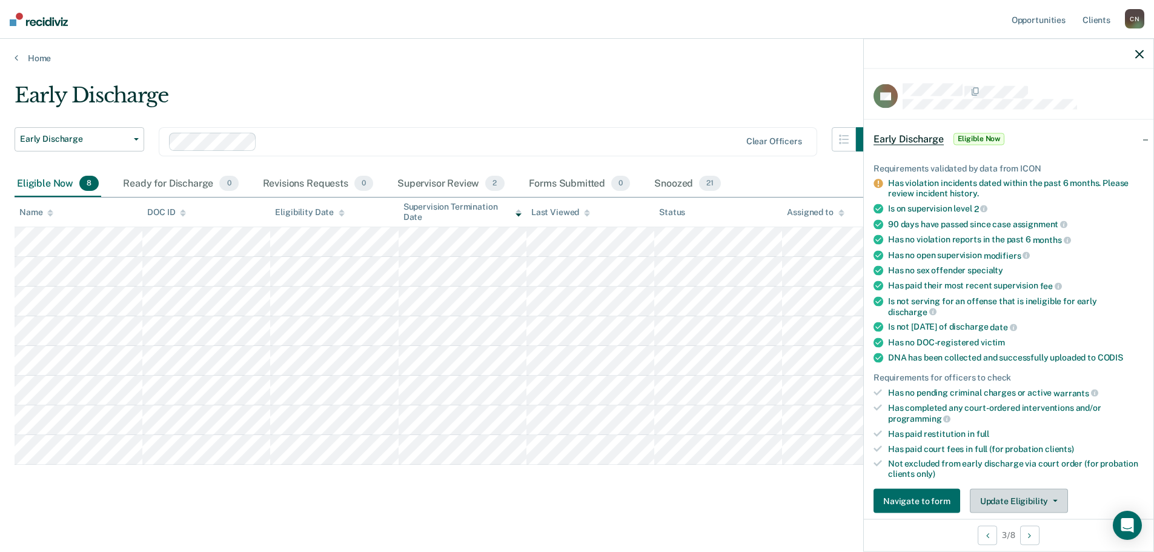
click at [1049, 497] on button "Update Eligibility" at bounding box center [1019, 501] width 98 height 24
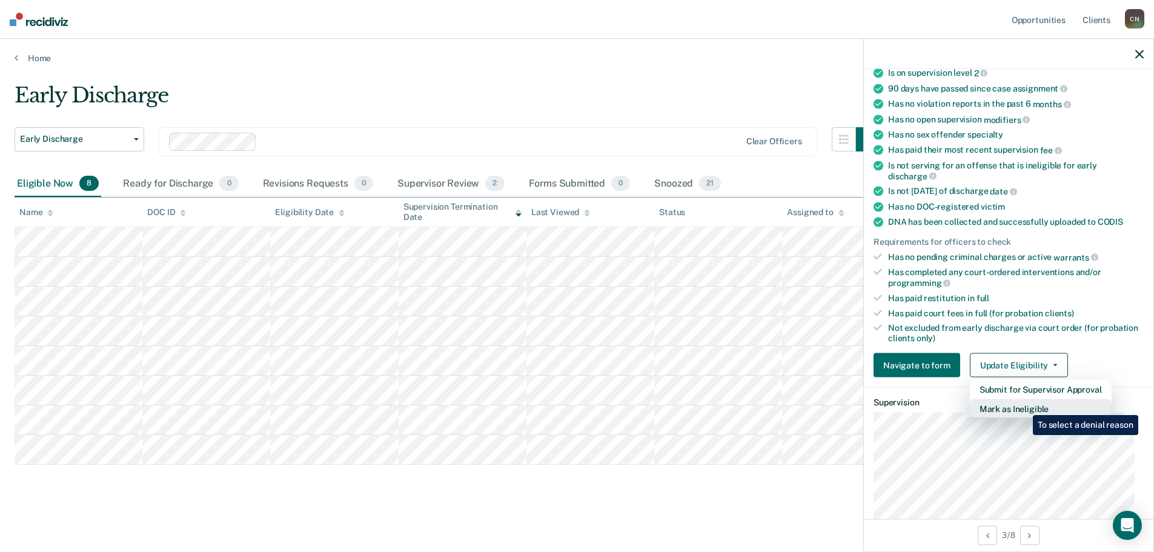
click at [1024, 406] on button "Mark as Ineligible" at bounding box center [1041, 408] width 142 height 19
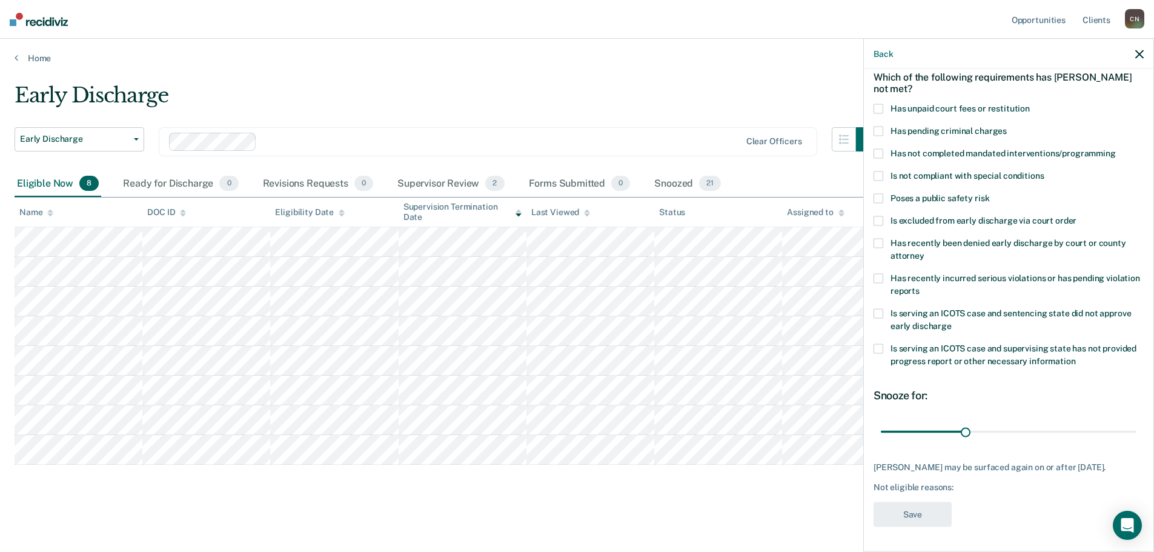
click at [878, 104] on span at bounding box center [879, 109] width 10 height 10
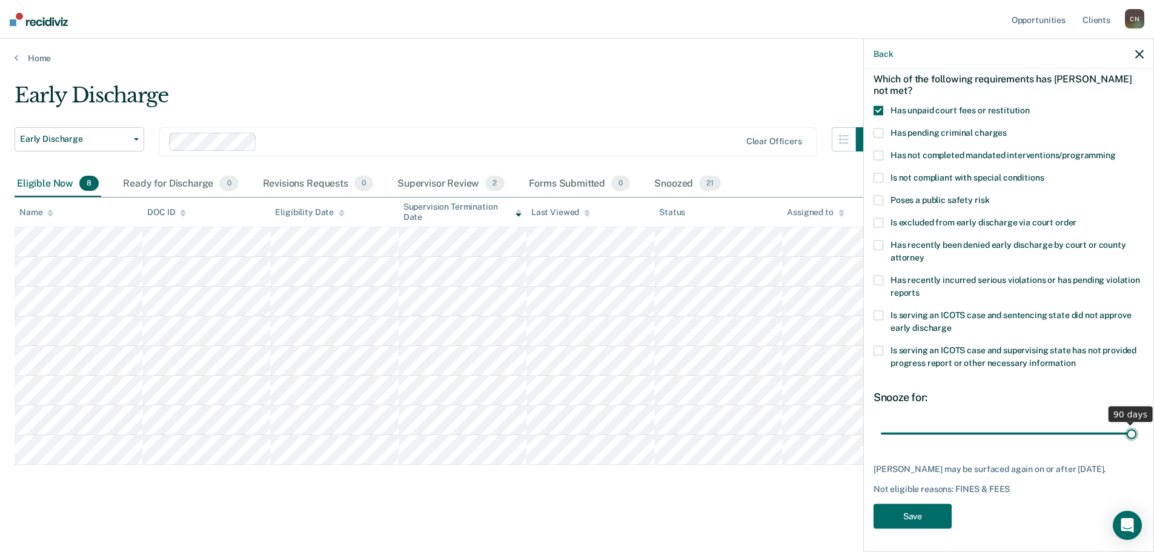
drag, startPoint x: 966, startPoint y: 425, endPoint x: 1163, endPoint y: 425, distance: 196.3
type input "90"
click at [1137, 425] on input "range" at bounding box center [1009, 433] width 256 height 21
click at [900, 512] on button "Save" at bounding box center [913, 516] width 78 height 25
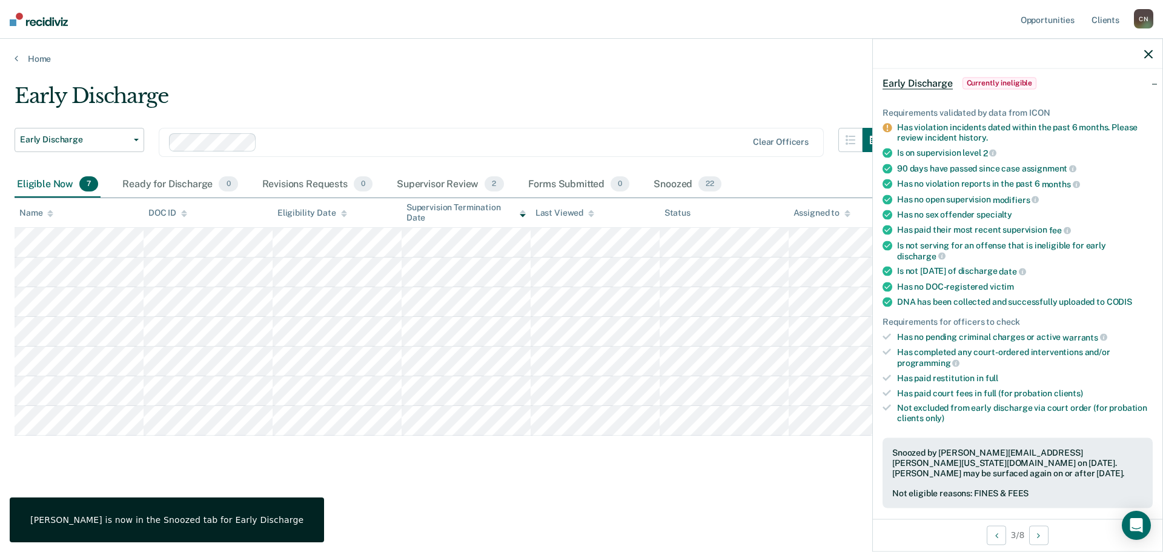
click at [652, 500] on main "Early Discharge Early Discharge Early Discharge Clear officers Eligible Now 7 R…" at bounding box center [581, 306] width 1163 height 484
click at [1145, 56] on icon "button" at bounding box center [1148, 54] width 8 height 8
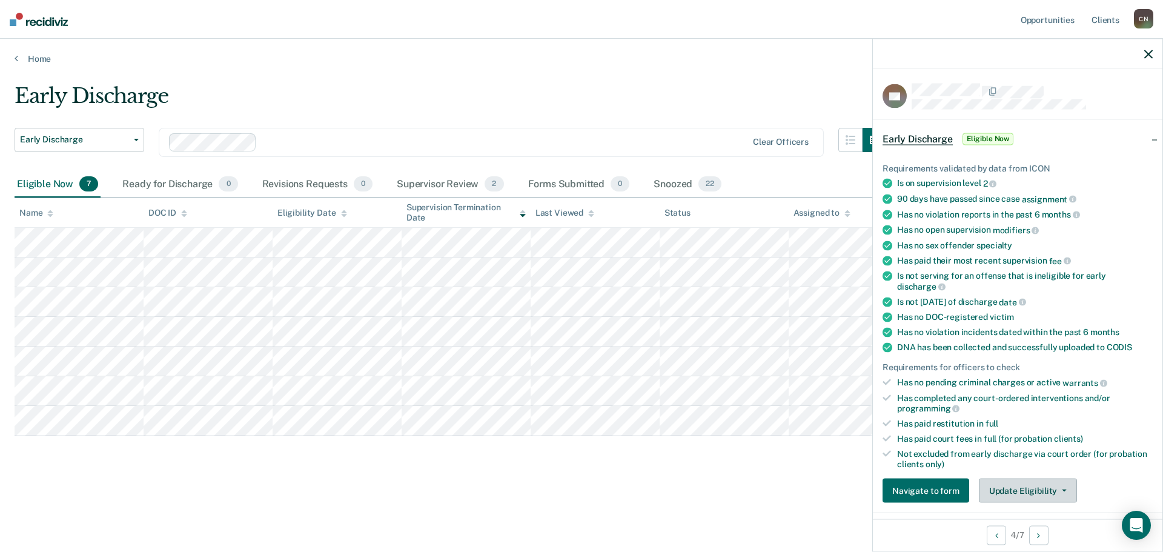
click at [1018, 483] on button "Update Eligibility" at bounding box center [1028, 491] width 98 height 24
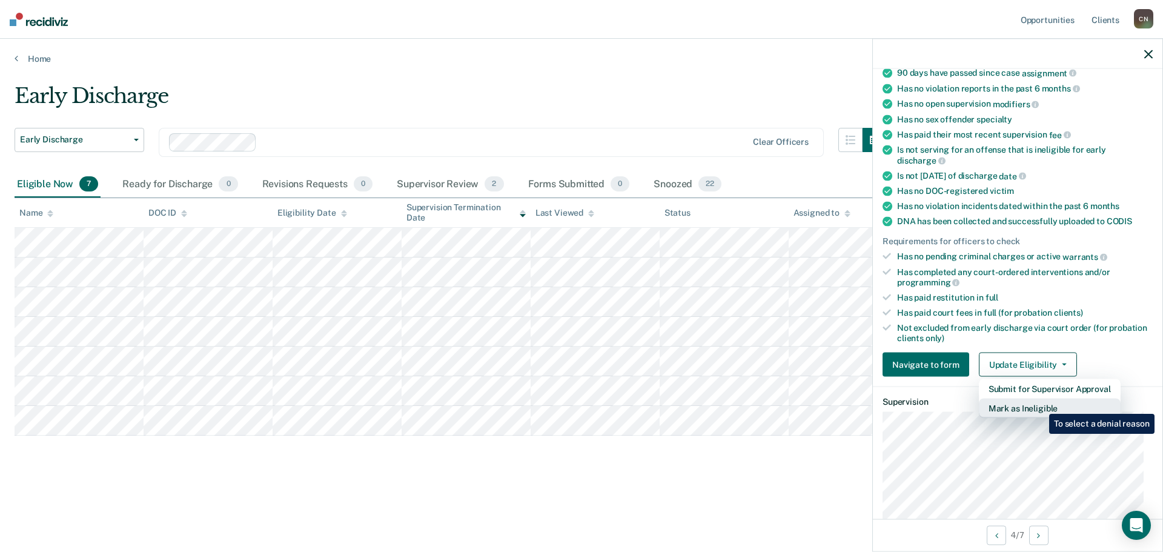
click at [1040, 405] on button "Mark as Ineligible" at bounding box center [1050, 408] width 142 height 19
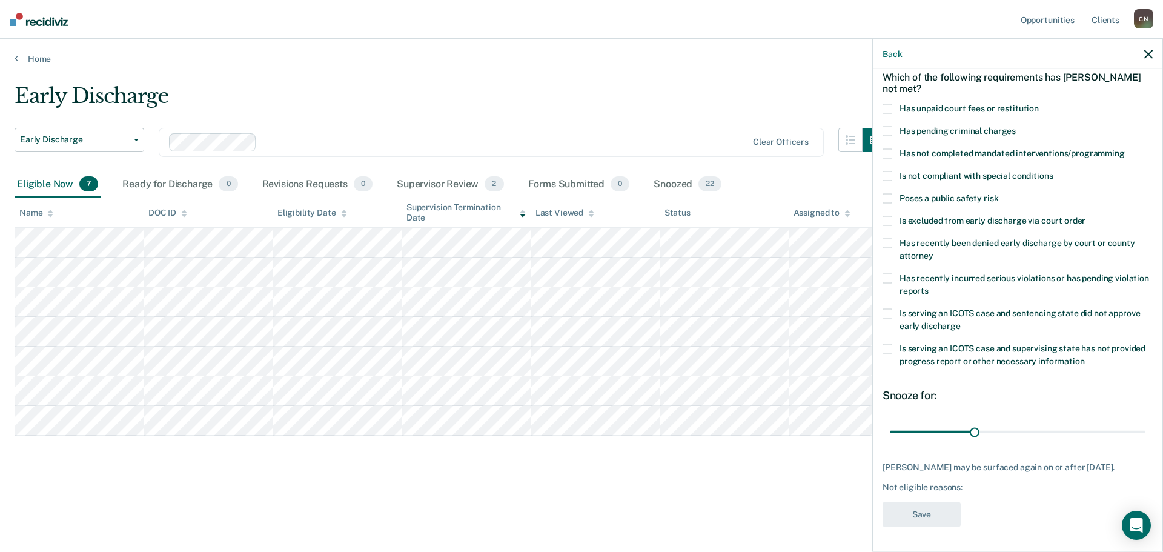
click at [888, 104] on span at bounding box center [888, 109] width 10 height 10
drag, startPoint x: 972, startPoint y: 423, endPoint x: 1163, endPoint y: 427, distance: 190.3
type input "90"
click at [1146, 427] on input "range" at bounding box center [1018, 431] width 256 height 21
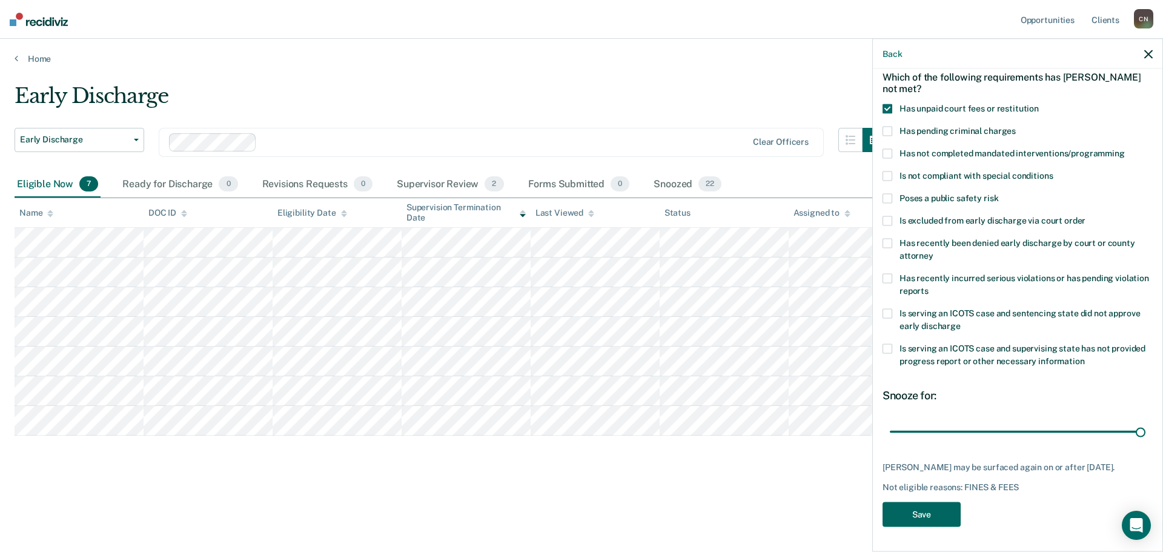
click at [932, 512] on button "Save" at bounding box center [922, 514] width 78 height 25
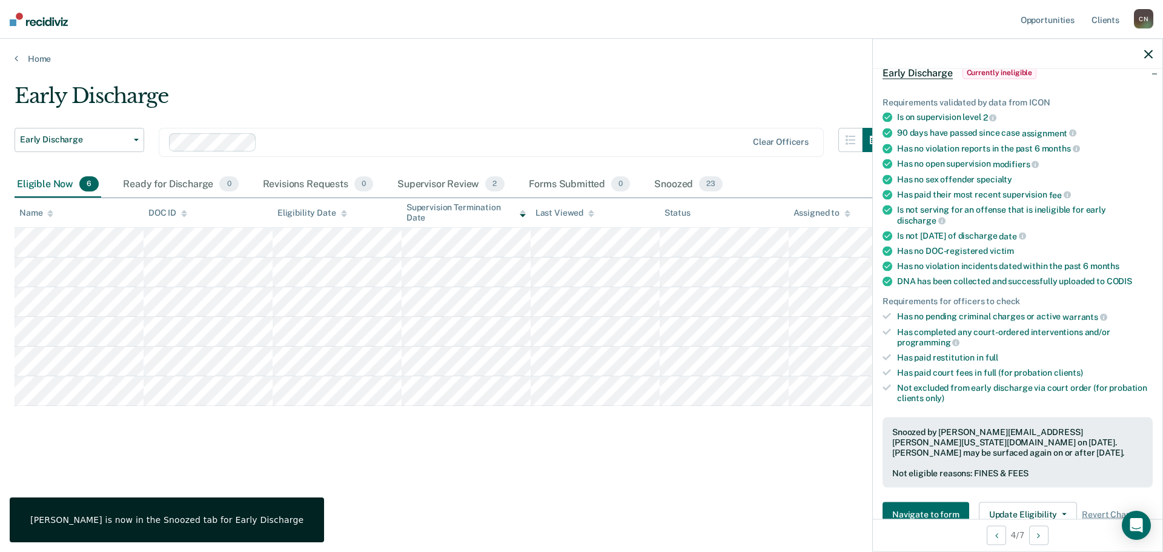
click at [1146, 55] on icon "button" at bounding box center [1148, 54] width 8 height 8
